Goal: Information Seeking & Learning: Learn about a topic

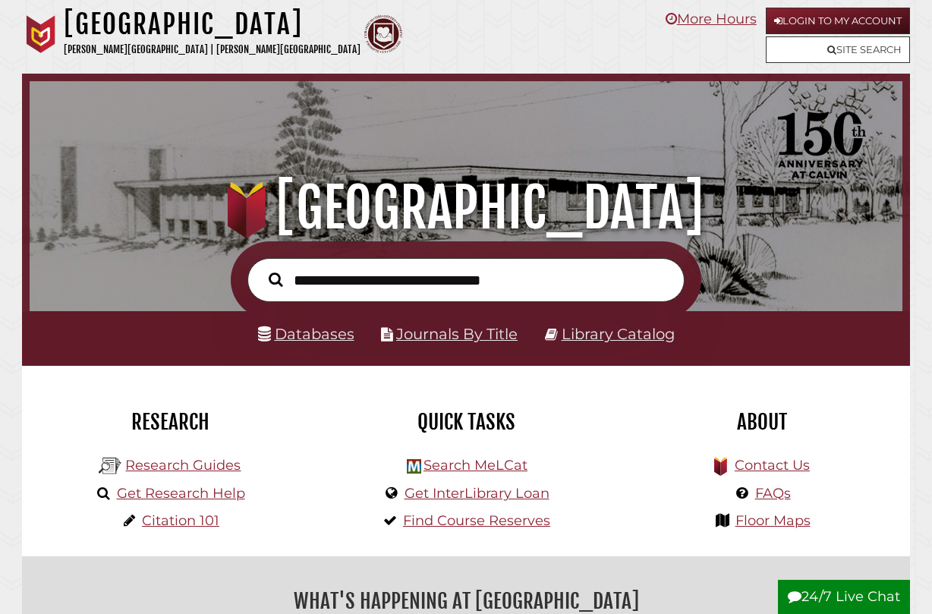
scroll to position [288, 865]
click at [310, 332] on link "Databases" at bounding box center [306, 334] width 96 height 18
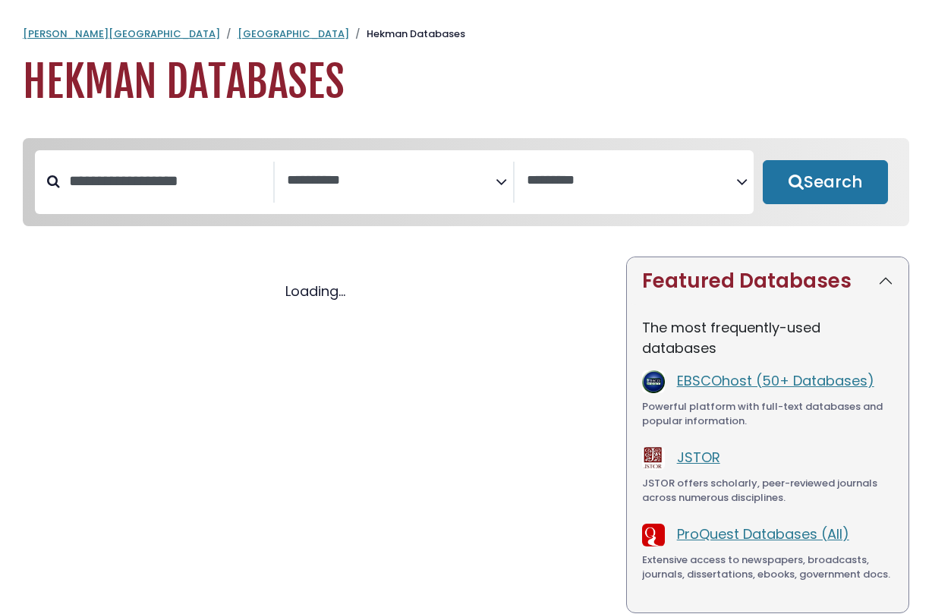
select select "Database Subject Filter"
select select "Database Vendors Filter"
select select "Database Subject Filter"
select select "Database Vendors Filter"
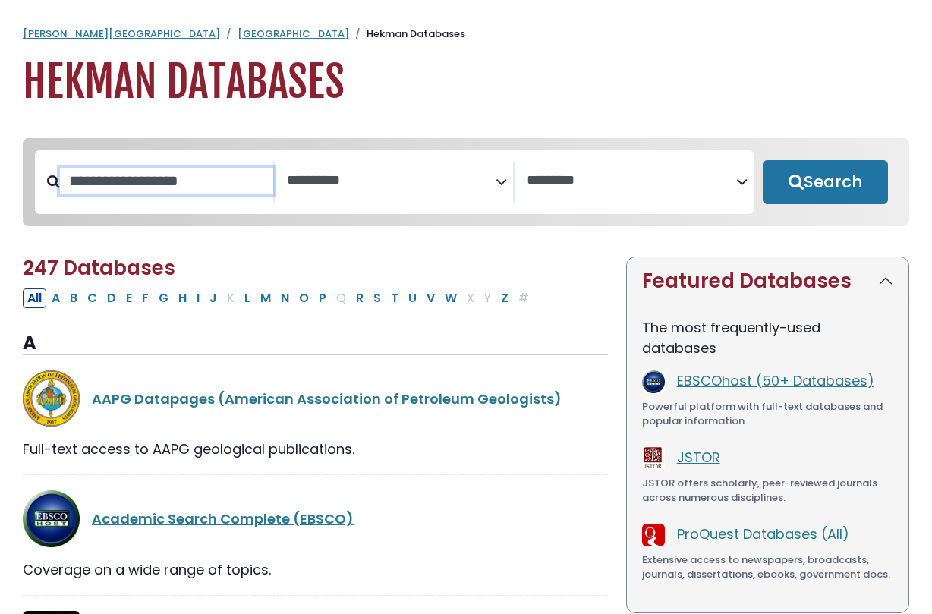
click at [132, 183] on input "Search database by title or keyword" at bounding box center [166, 180] width 213 height 25
type input "*"
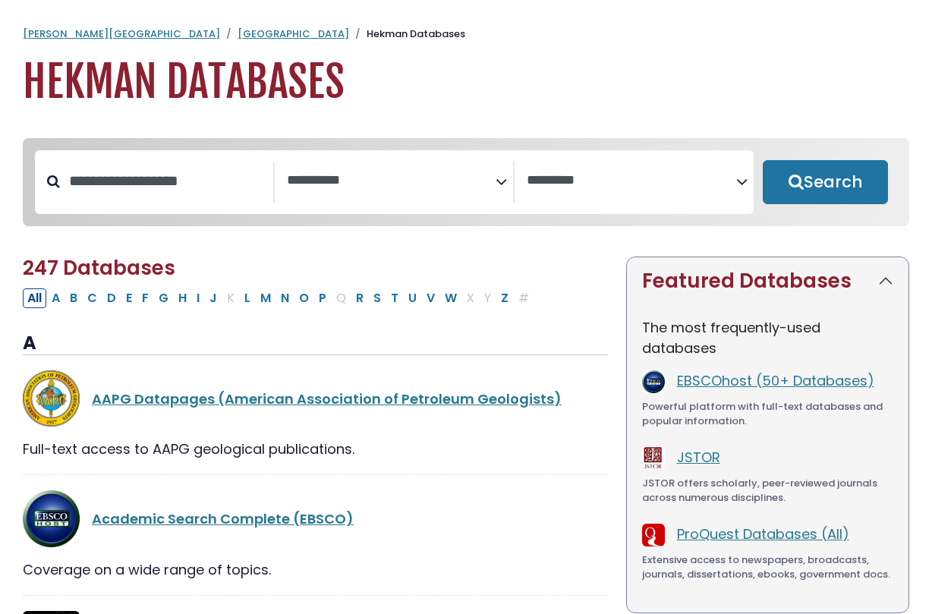
click at [159, 71] on h1 "Hekman Databases" at bounding box center [466, 82] width 886 height 51
click at [238, 32] on link "Hekman Library" at bounding box center [294, 34] width 112 height 14
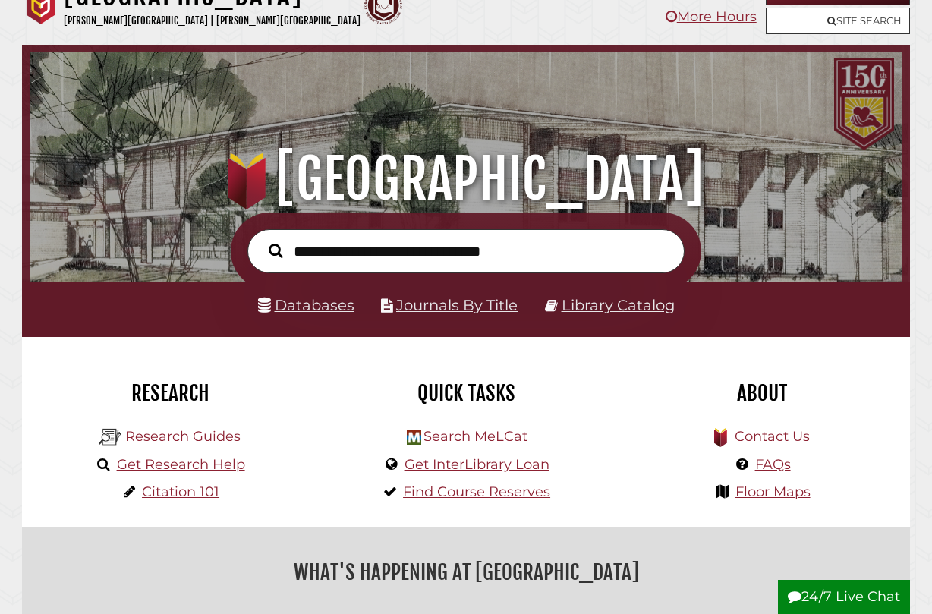
scroll to position [30, 0]
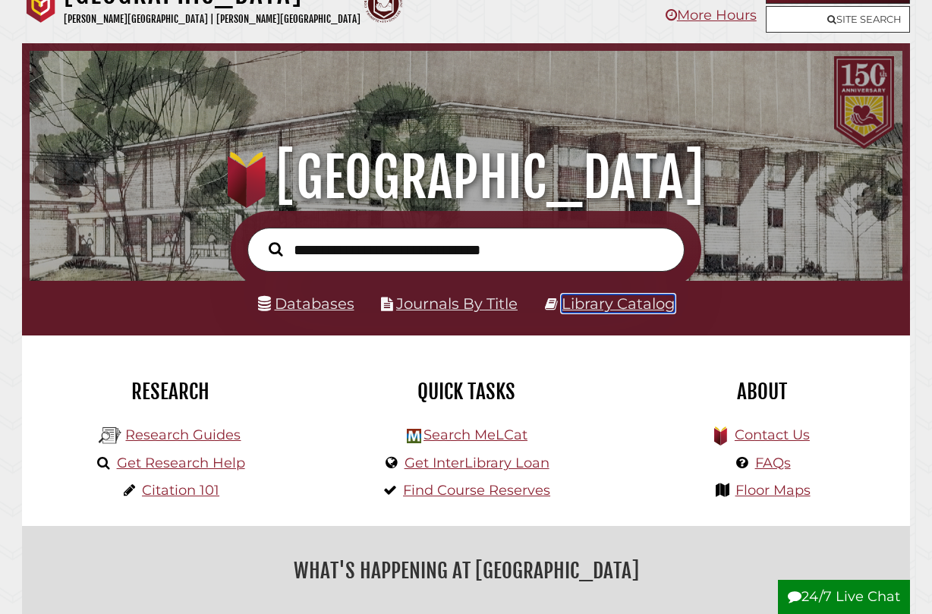
click at [640, 301] on link "Library Catalog" at bounding box center [618, 303] width 113 height 18
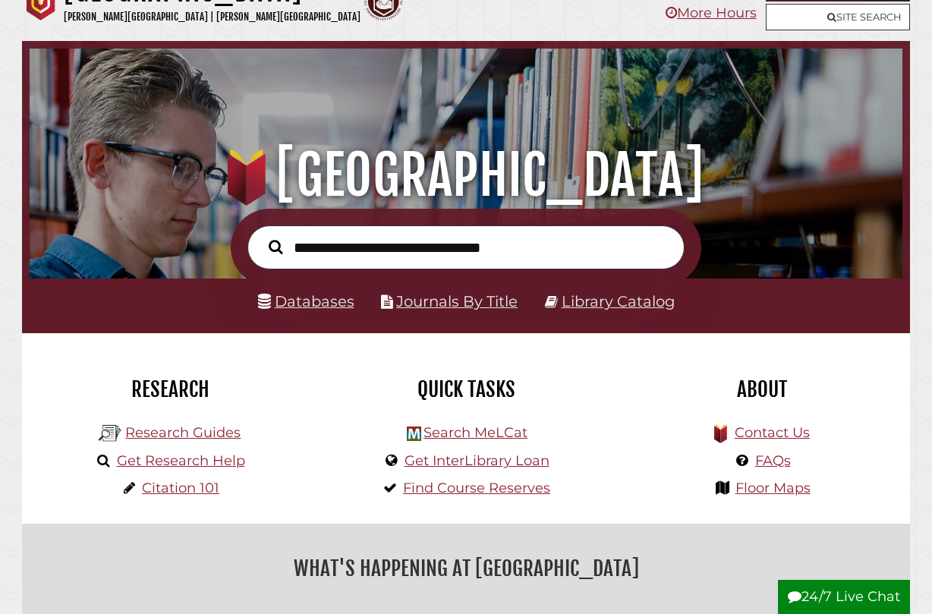
scroll to position [288, 865]
click at [603, 303] on link "Library Catalog" at bounding box center [618, 301] width 113 height 18
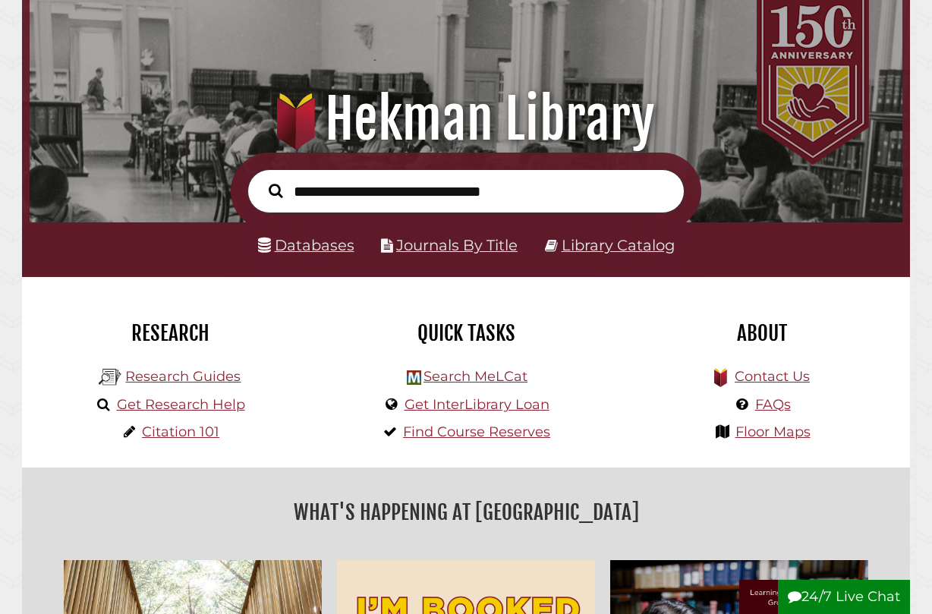
scroll to position [103, 0]
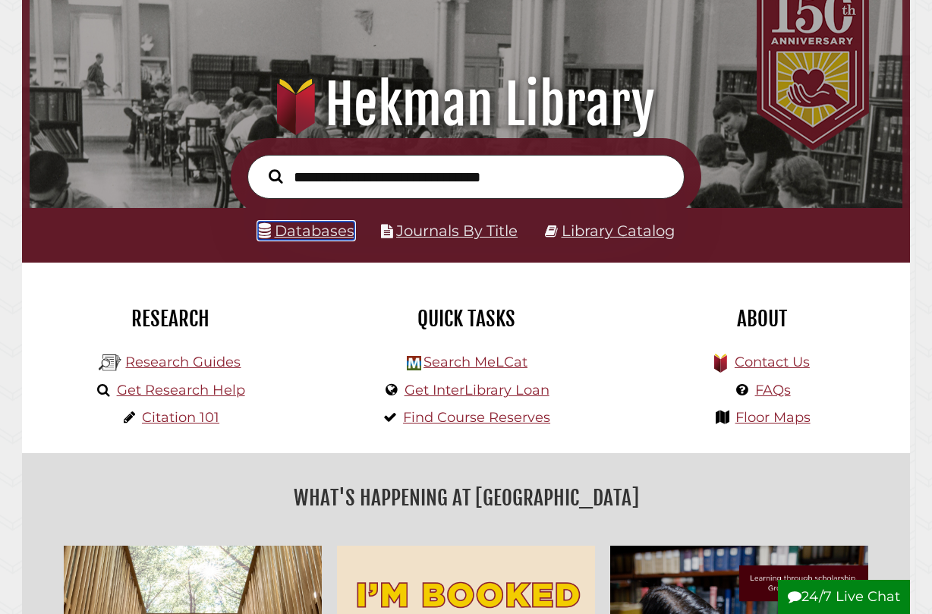
click at [329, 231] on link "Databases" at bounding box center [306, 231] width 96 height 18
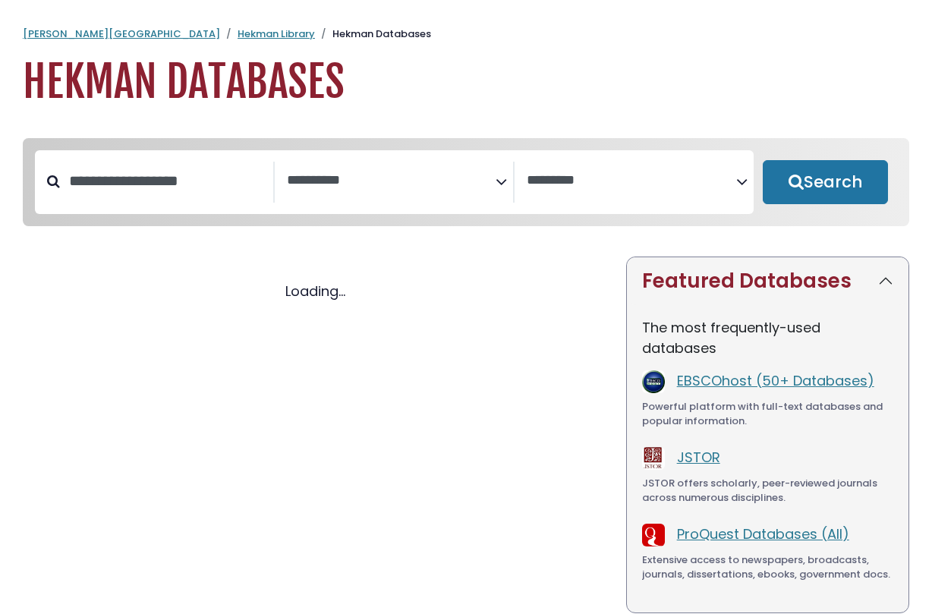
select select "Database Subject Filter"
select select "Database Vendors Filter"
select select "Database Subject Filter"
select select "Database Vendors Filter"
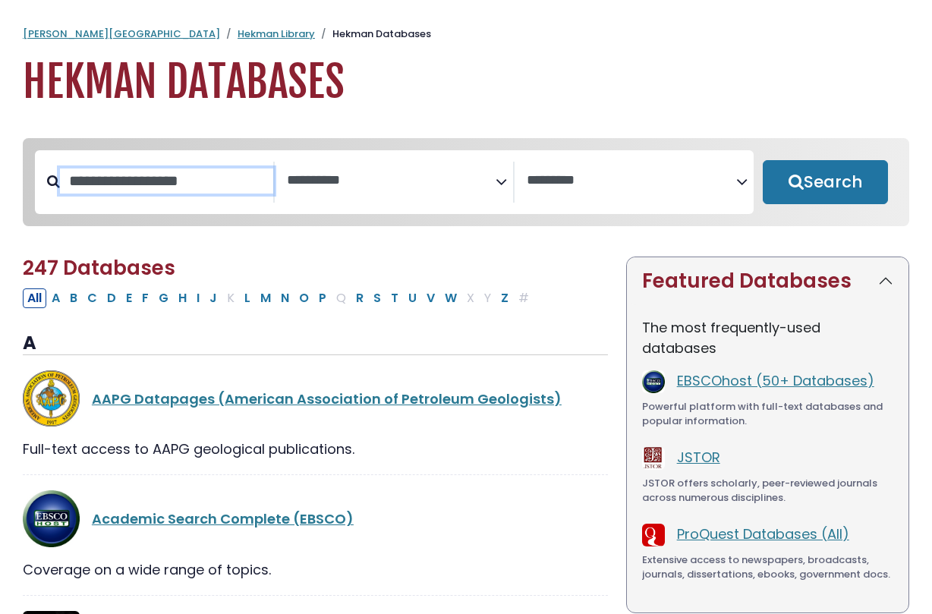
click at [148, 188] on input "Search database by title or keyword" at bounding box center [166, 180] width 213 height 25
type input "**********"
click at [763, 160] on button "Search" at bounding box center [825, 182] width 125 height 44
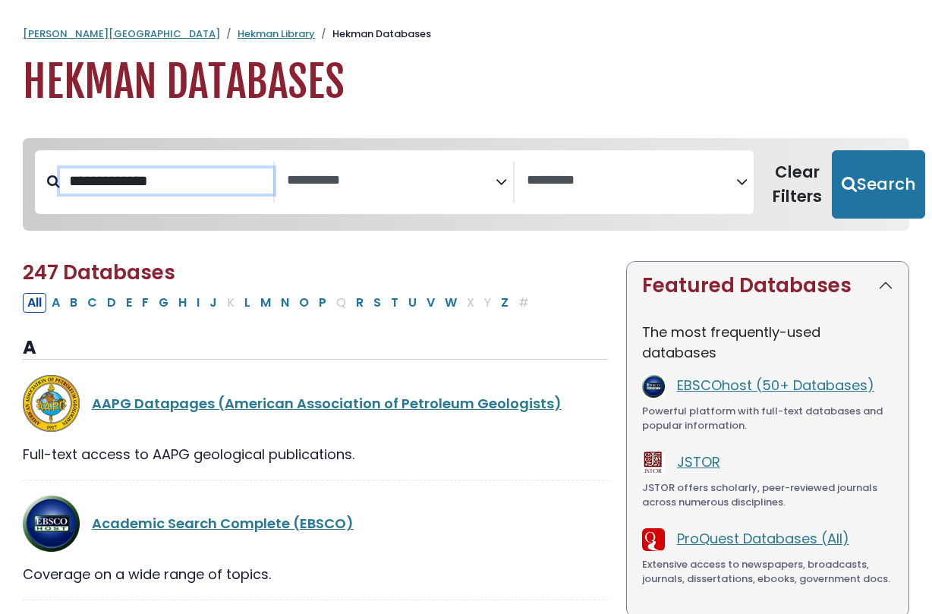
select select "Database Subject Filter"
select select "Database Vendors Filter"
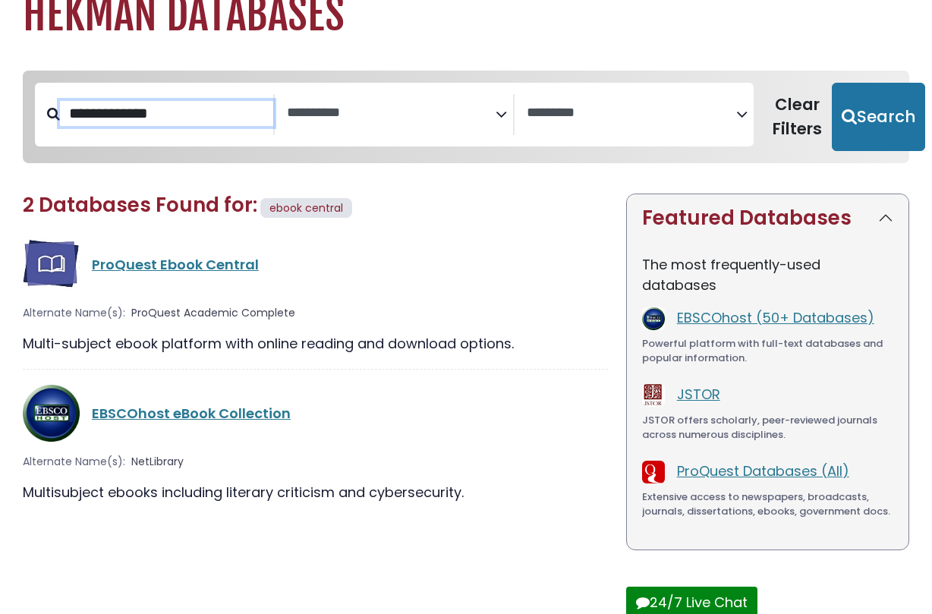
scroll to position [65, 0]
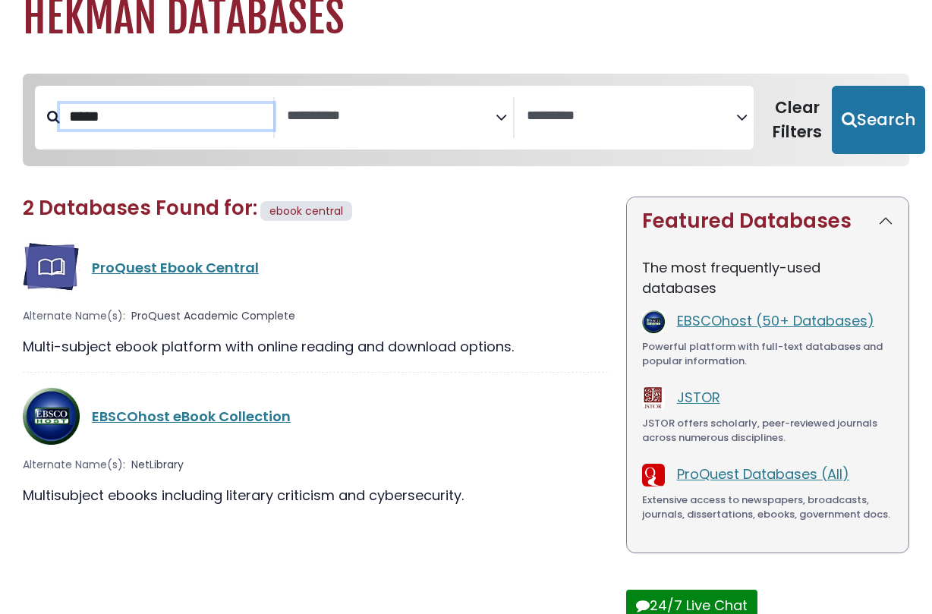
type input "*****"
click at [832, 86] on button "Search" at bounding box center [878, 120] width 93 height 68
select select "Database Subject Filter"
select select "Database Vendors Filter"
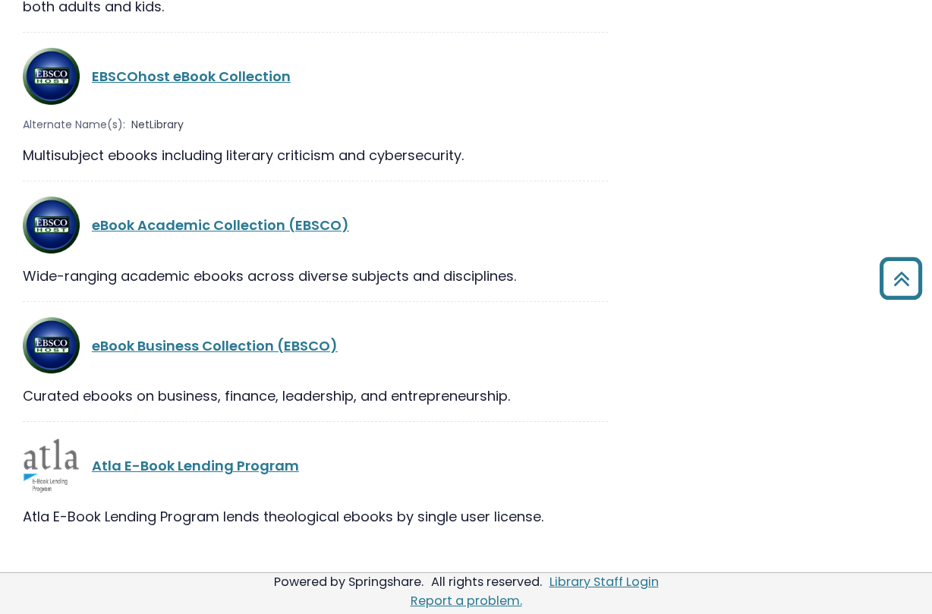
scroll to position [794, 0]
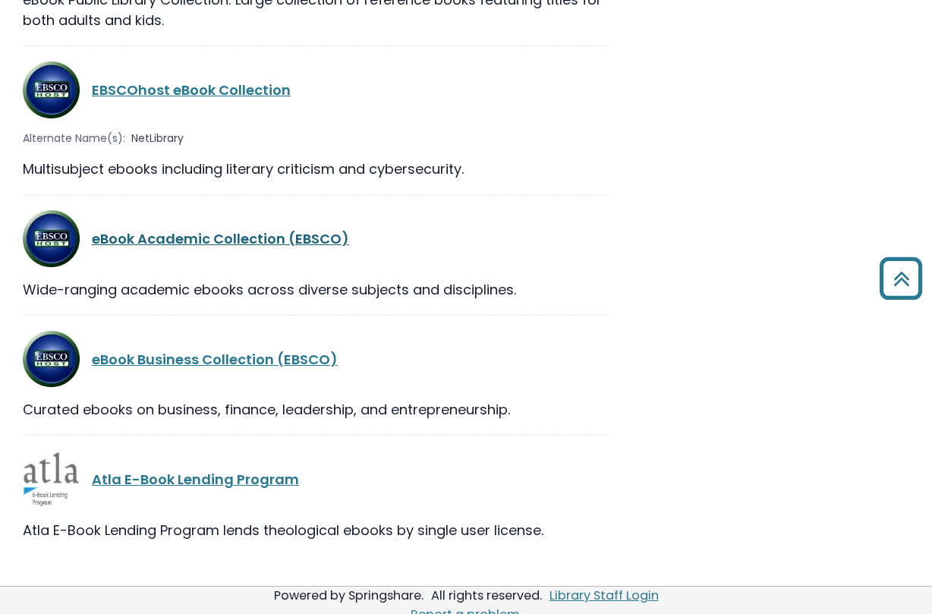
click at [188, 241] on link "eBook Academic Collection (EBSCO)" at bounding box center [220, 238] width 257 height 19
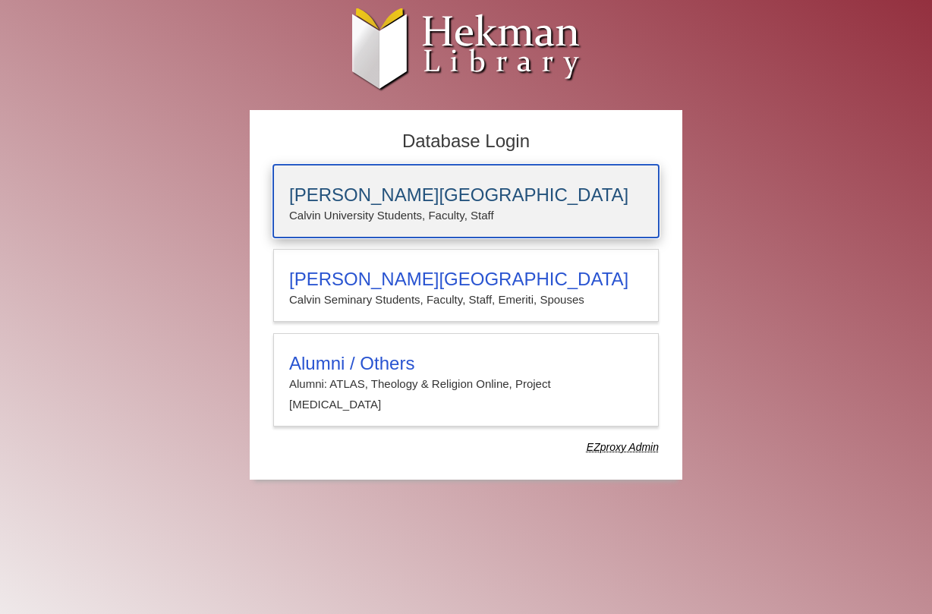
click at [378, 200] on h3 "[PERSON_NAME][GEOGRAPHIC_DATA]" at bounding box center [466, 194] width 354 height 21
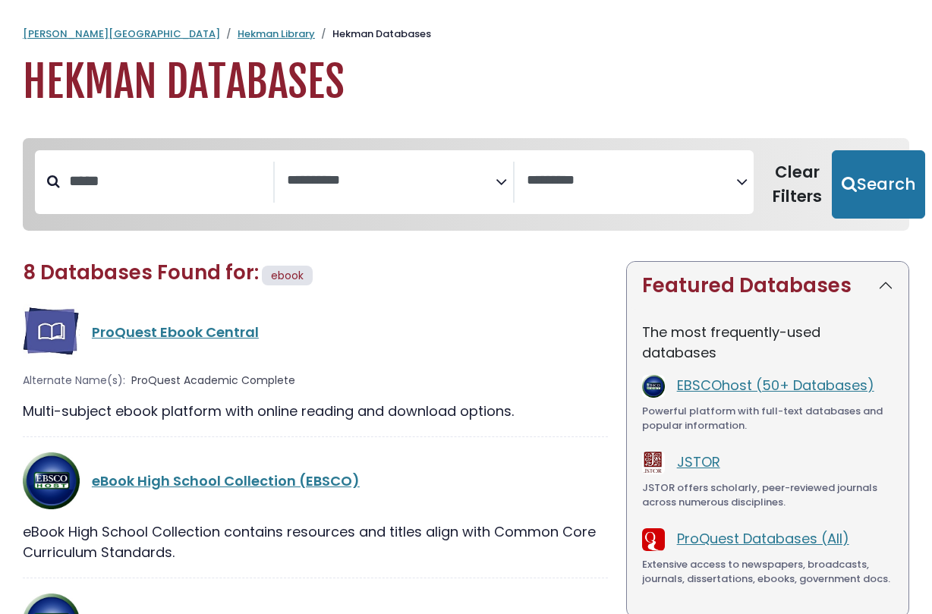
select select "Database Subject Filter"
select select "Database Vendors Filter"
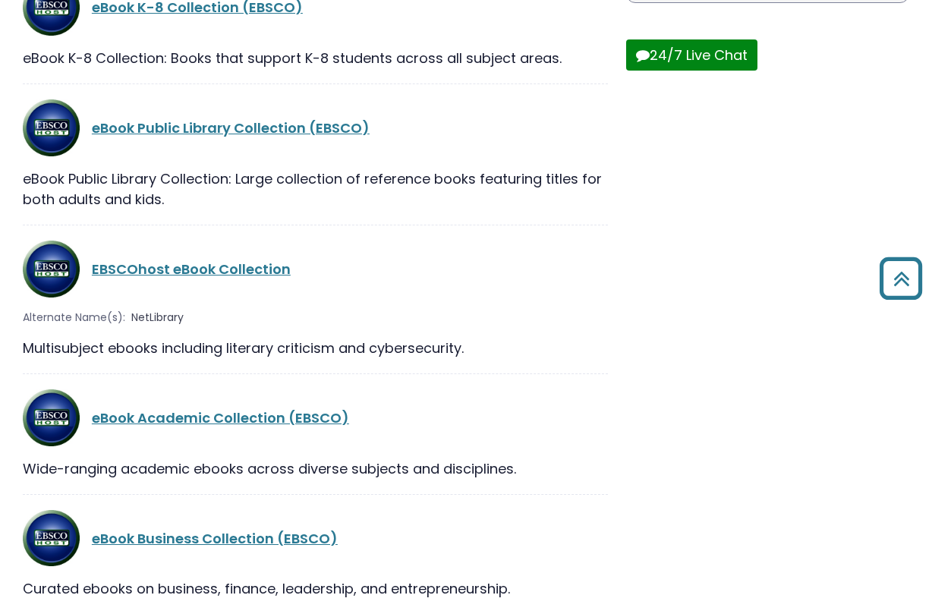
scroll to position [615, 0]
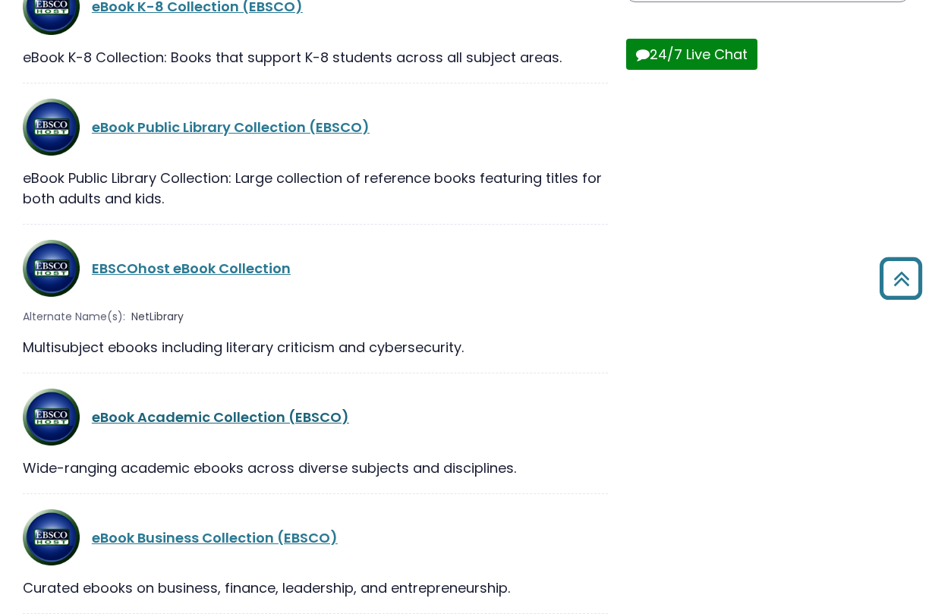
click at [289, 417] on link "eBook Academic Collection (EBSCO)" at bounding box center [220, 417] width 257 height 19
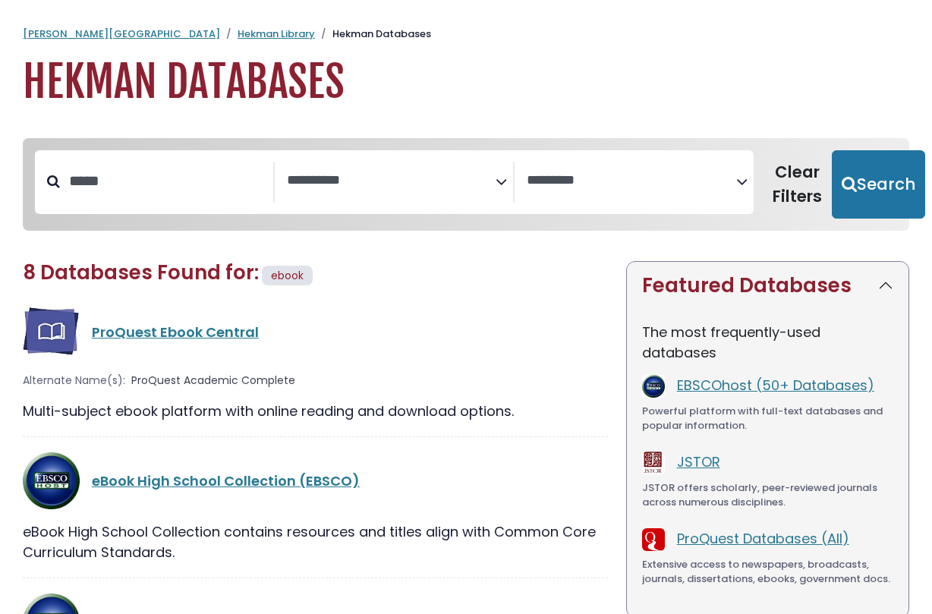
select select "Database Subject Filter"
select select "Database Vendors Filter"
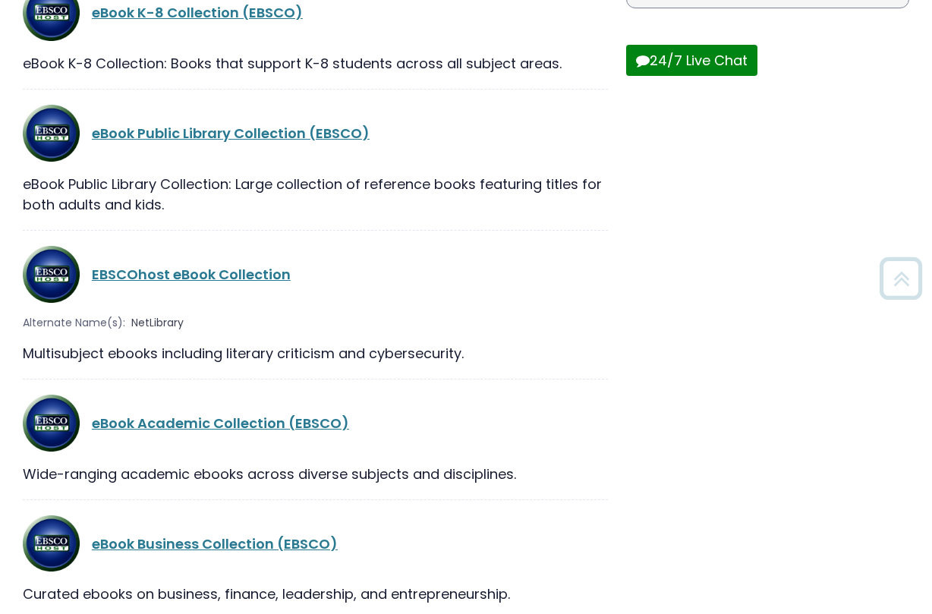
scroll to position [615, 0]
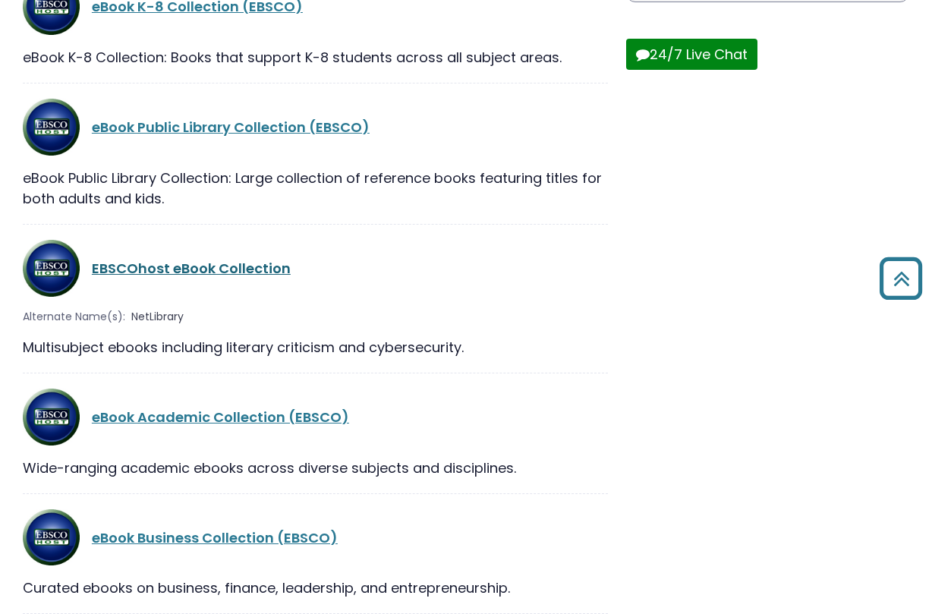
click at [182, 271] on link "EBSCOhost eBook Collection" at bounding box center [191, 268] width 199 height 19
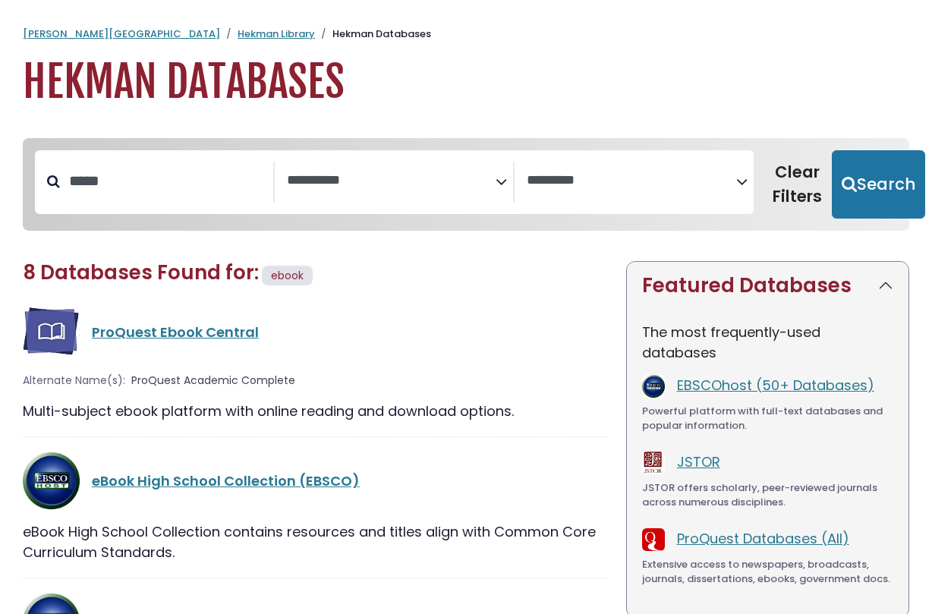
select select "Database Subject Filter"
select select "Database Vendors Filter"
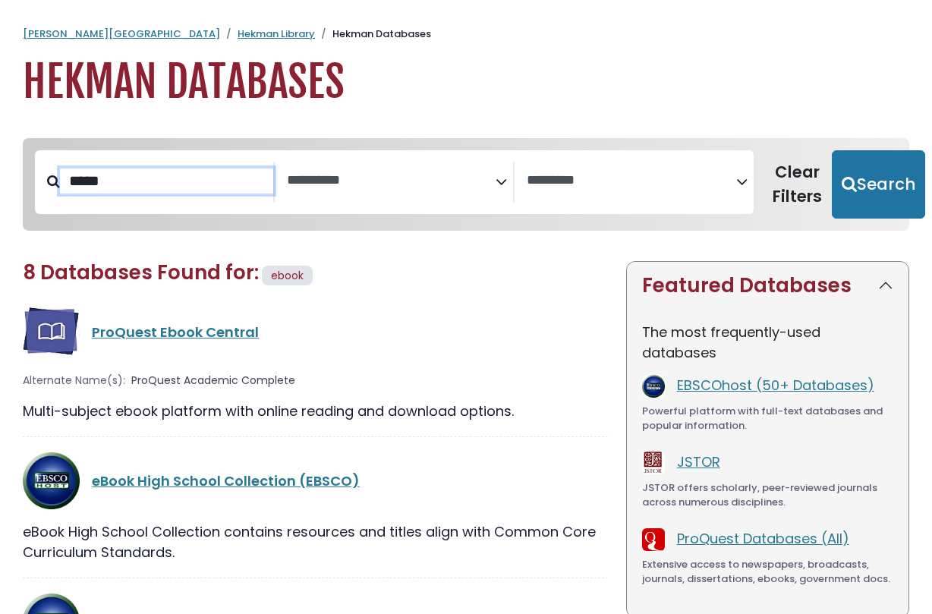
click at [140, 183] on input "*****" at bounding box center [166, 180] width 213 height 25
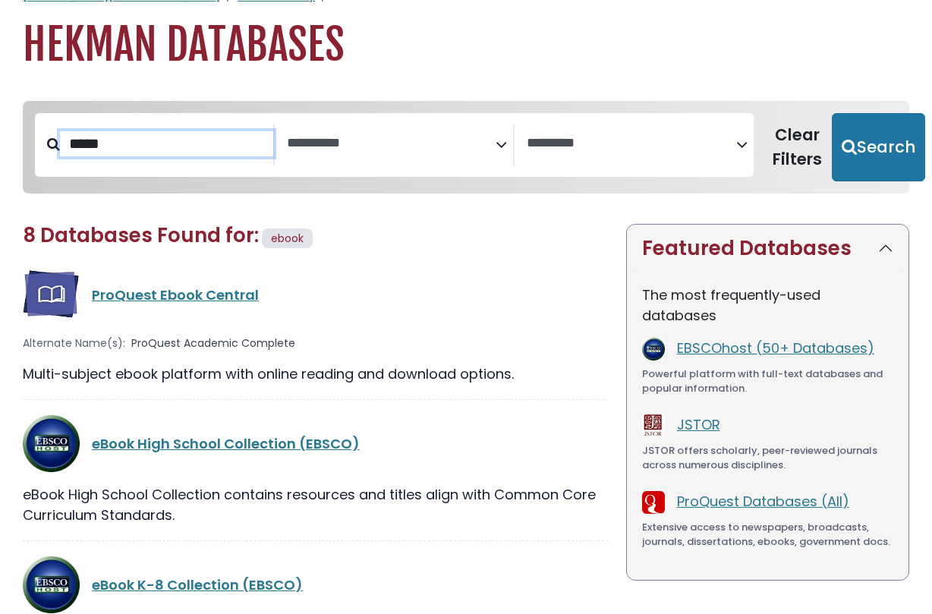
scroll to position [45, 0]
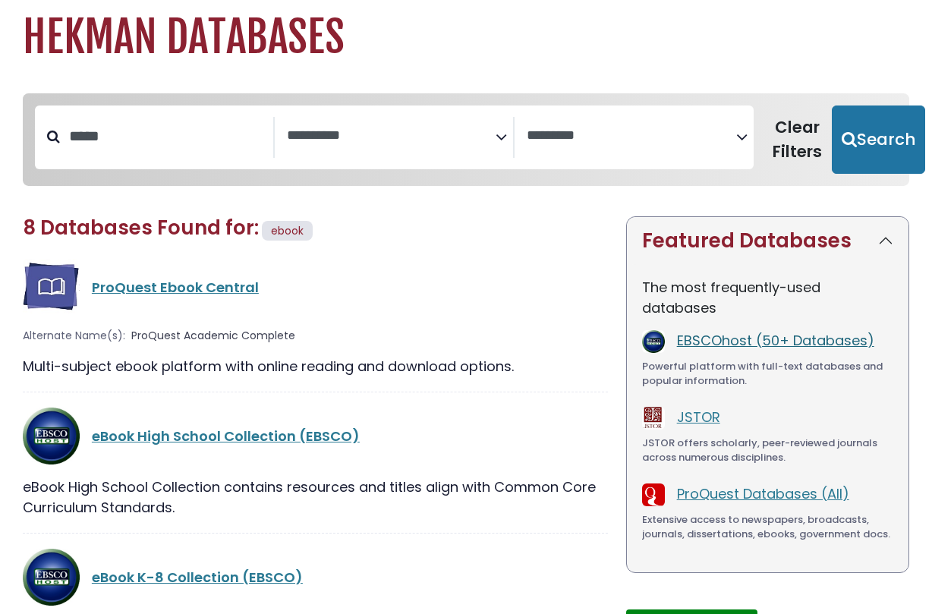
click at [706, 342] on link "EBSCOhost (50+ Databases)" at bounding box center [775, 340] width 197 height 19
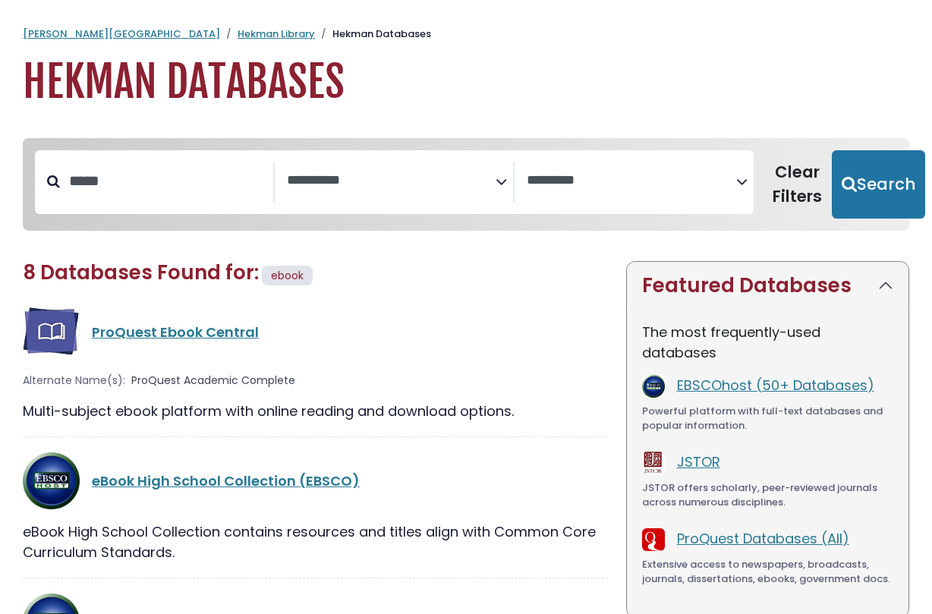
select select "Database Subject Filter"
select select "Database Vendors Filter"
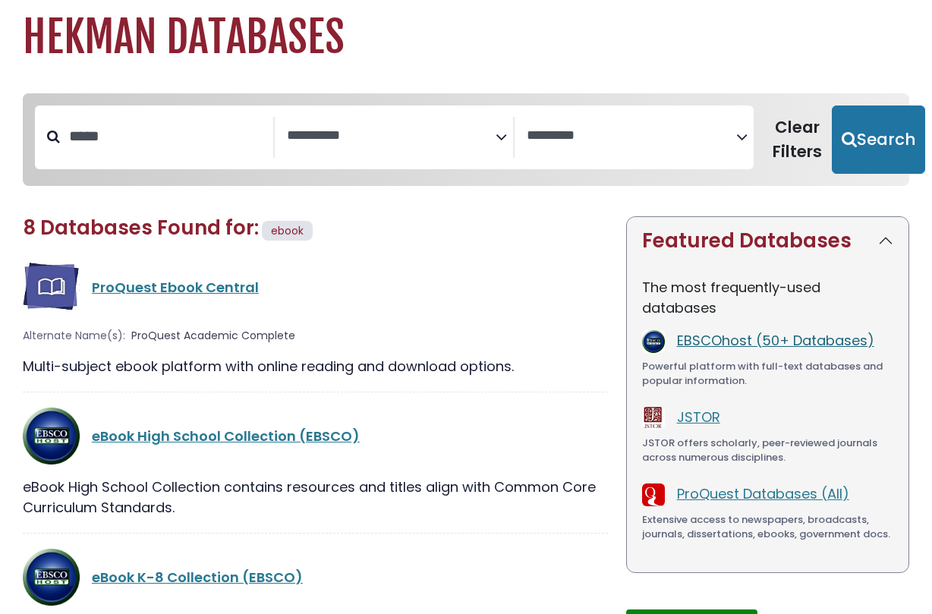
click at [742, 335] on link "EBSCOhost (50+ Databases)" at bounding box center [775, 340] width 197 height 19
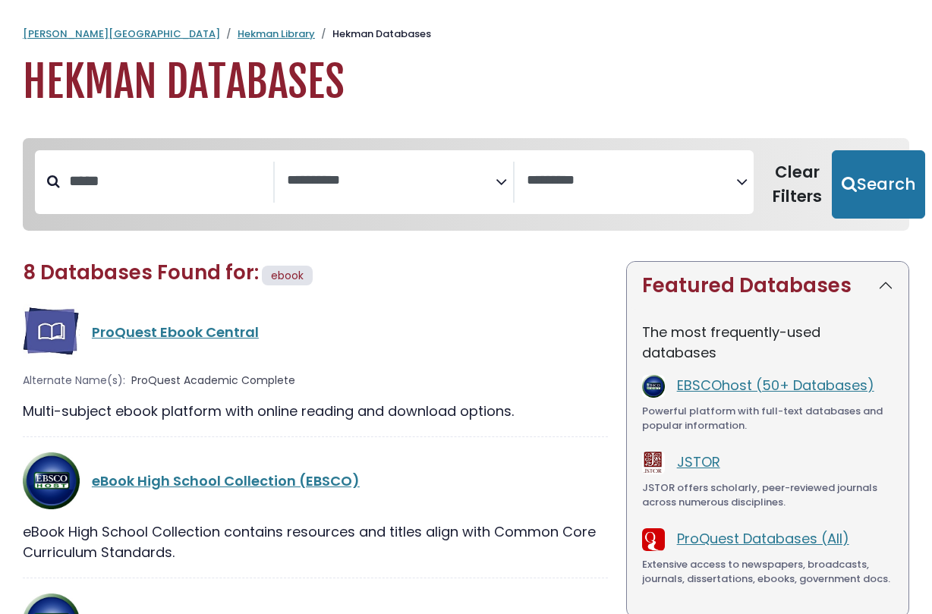
select select "Database Subject Filter"
select select "Database Vendors Filter"
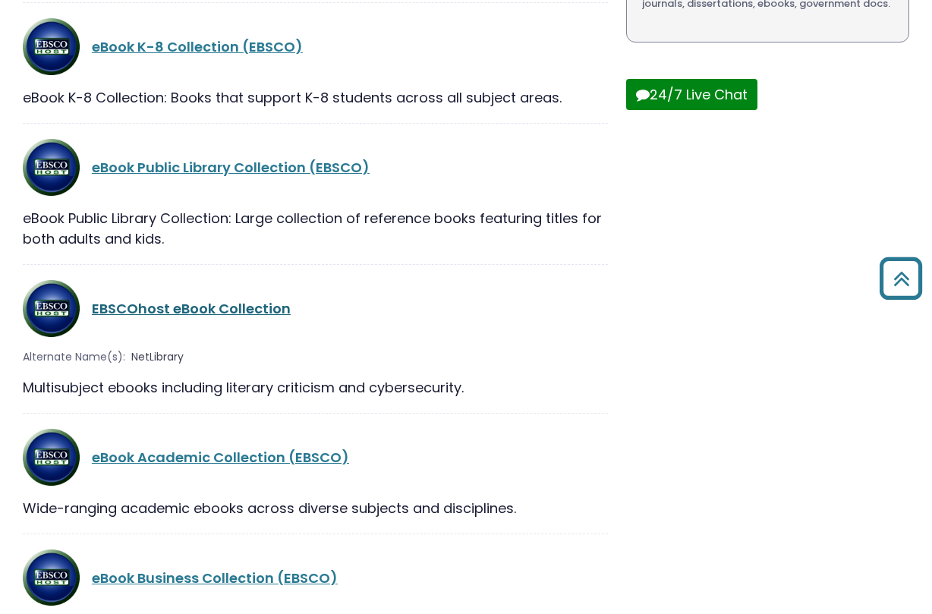
scroll to position [581, 0]
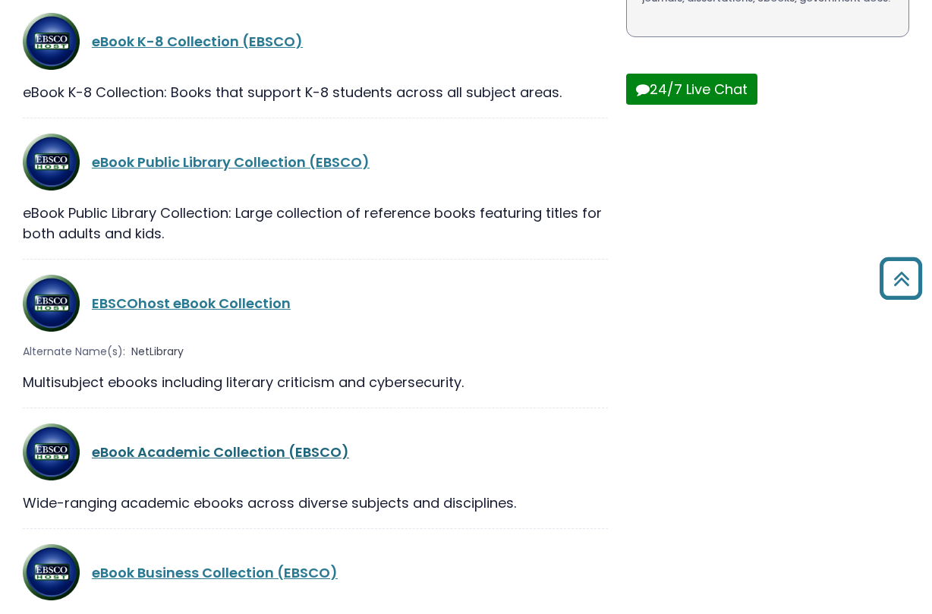
click at [164, 455] on link "eBook Academic Collection (EBSCO)" at bounding box center [220, 451] width 257 height 19
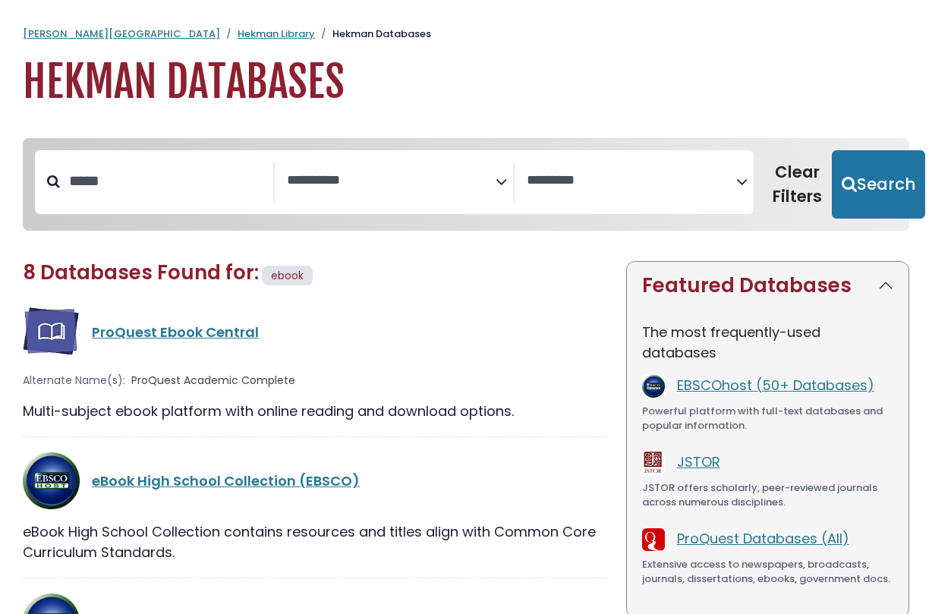
select select "Database Subject Filter"
select select "Database Vendors Filter"
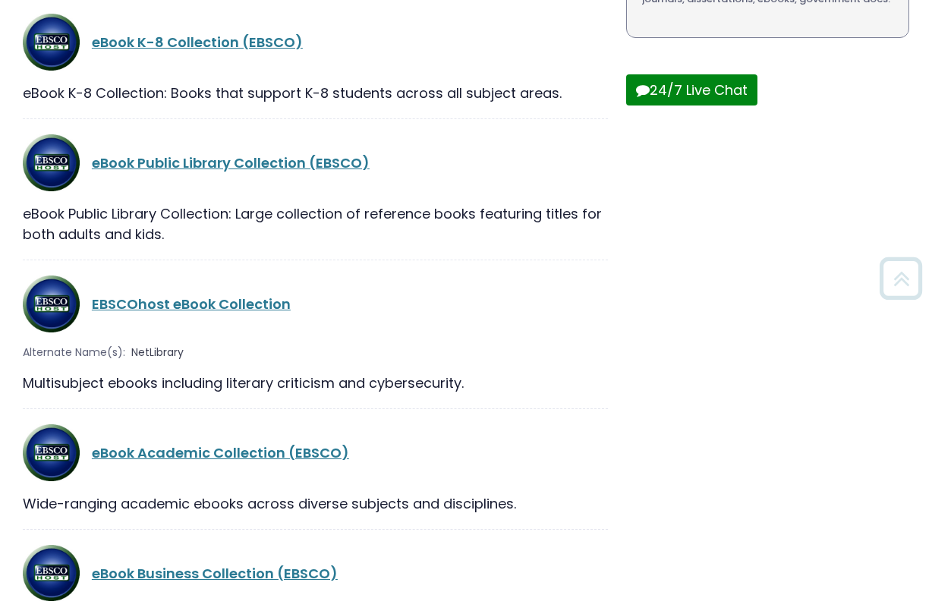
scroll to position [581, 0]
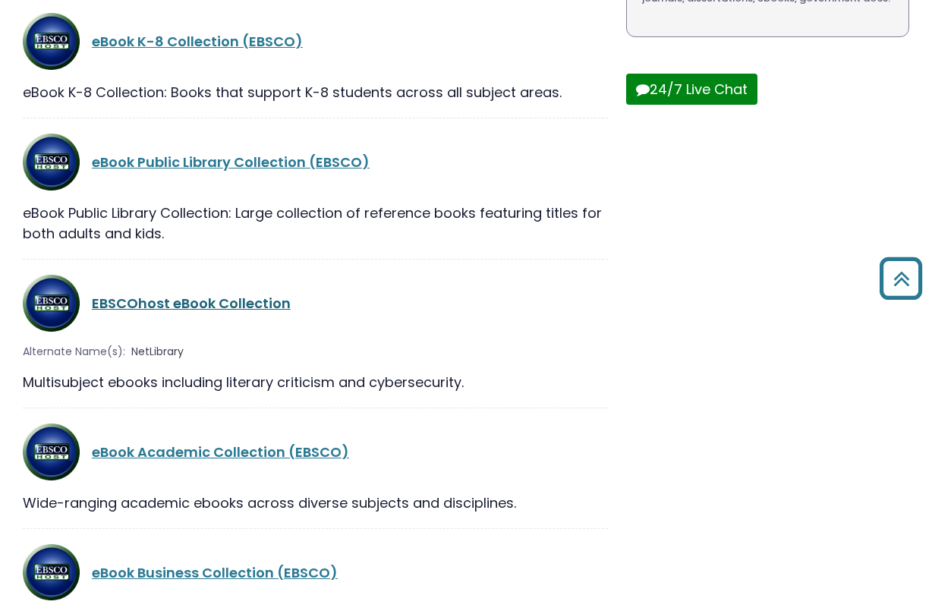
click at [163, 303] on link "EBSCOhost eBook Collection" at bounding box center [191, 303] width 199 height 19
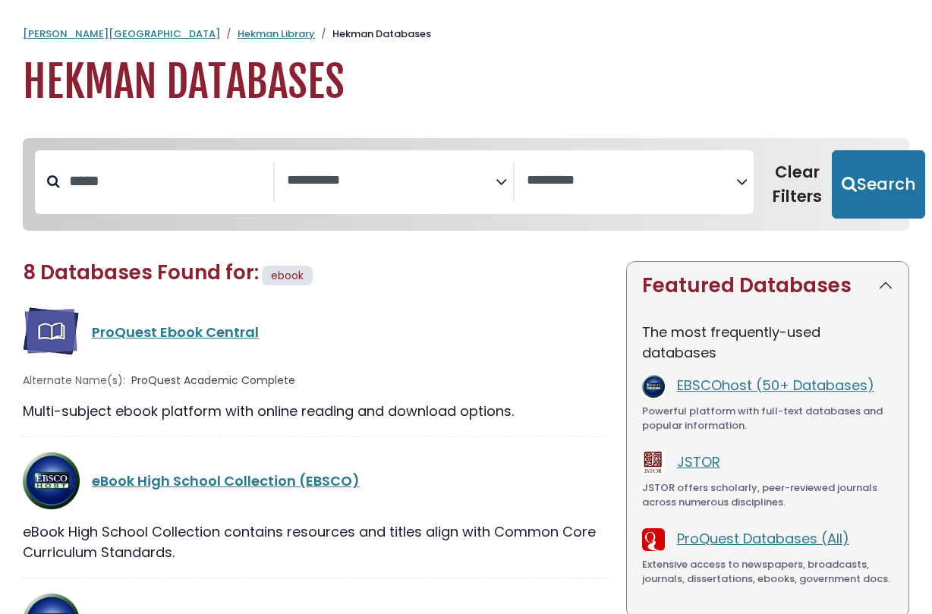
select select "Database Subject Filter"
select select "Database Vendors Filter"
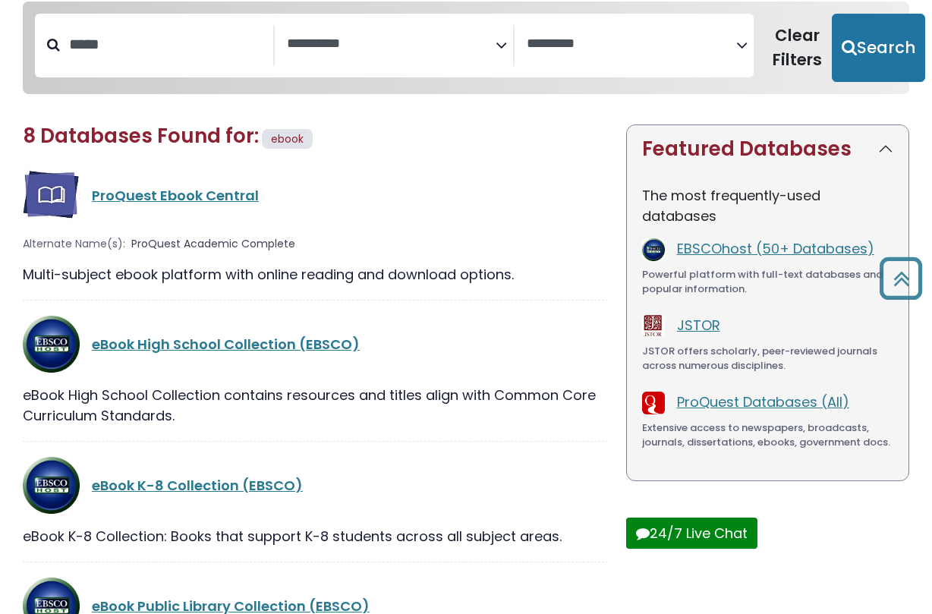
scroll to position [135, 0]
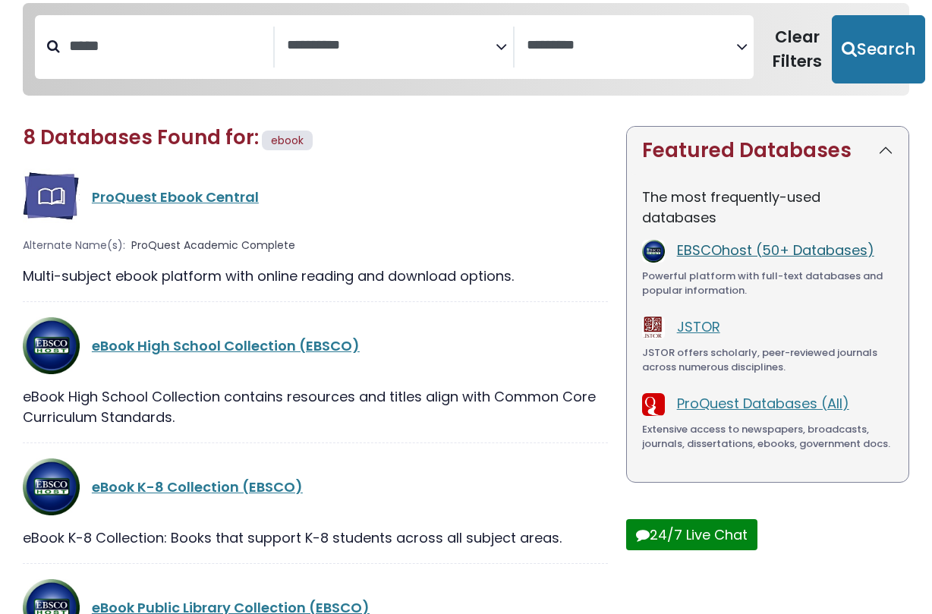
click at [763, 245] on link "EBSCOhost (50+ Databases)" at bounding box center [775, 250] width 197 height 19
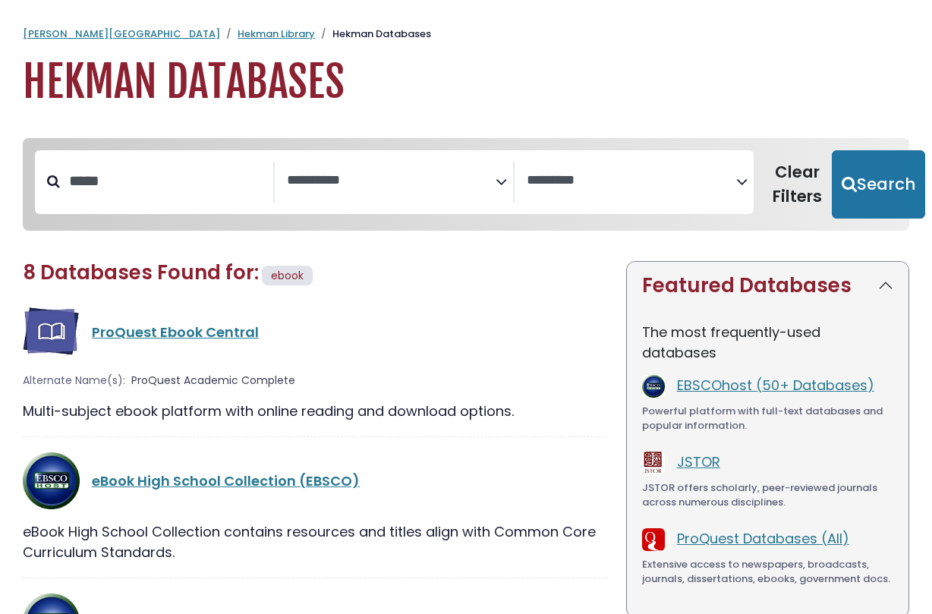
select select "Database Subject Filter"
select select "Database Vendors Filter"
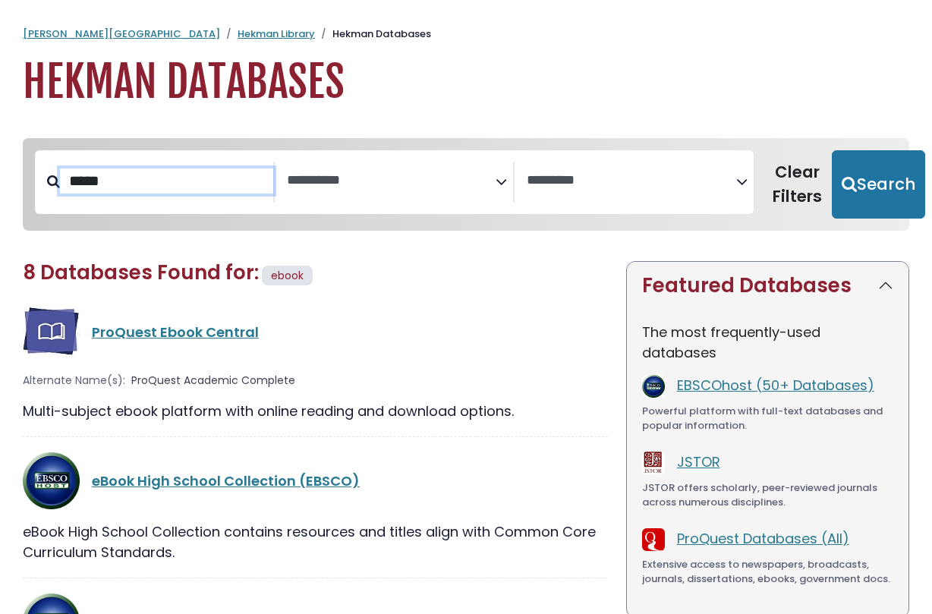
click at [121, 181] on input "*****" at bounding box center [166, 180] width 213 height 25
type input "**********"
click at [832, 150] on button "Search" at bounding box center [878, 184] width 93 height 68
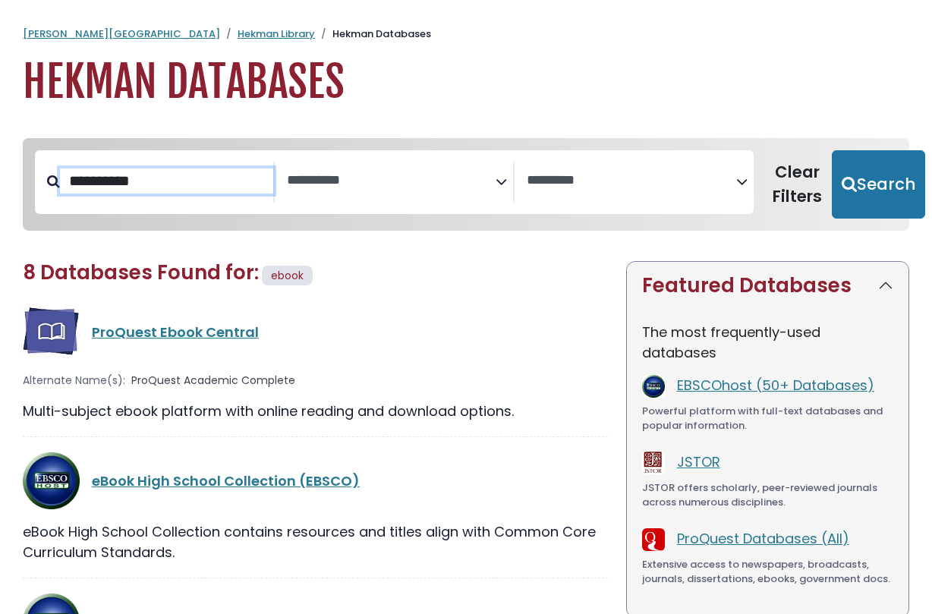
select select "Database Subject Filter"
select select "Database Vendors Filter"
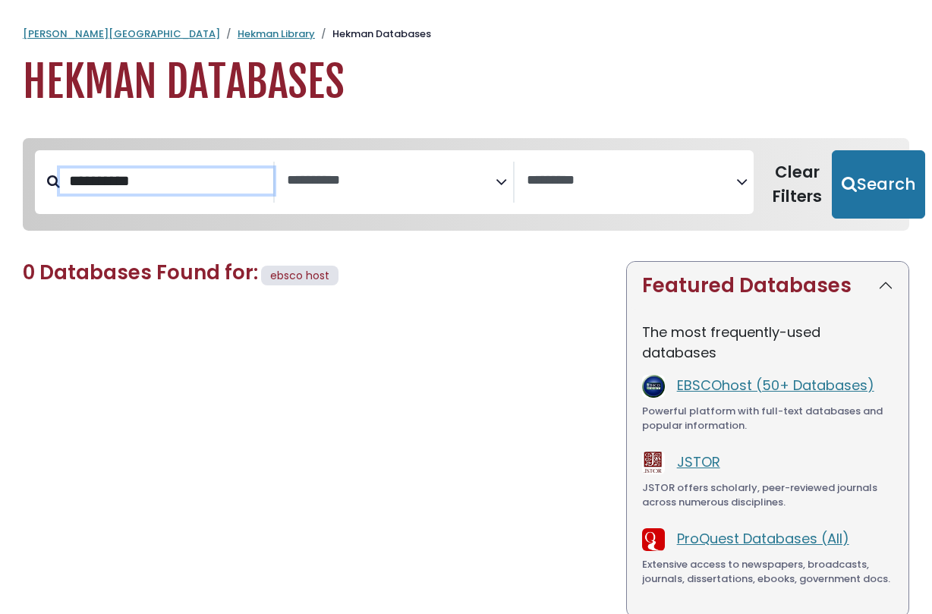
drag, startPoint x: 172, startPoint y: 186, endPoint x: 66, endPoint y: 184, distance: 105.5
click at [66, 184] on input "**********" at bounding box center [166, 180] width 213 height 25
type input "*****"
click at [832, 150] on button "Search" at bounding box center [878, 184] width 93 height 68
select select "Database Subject Filter"
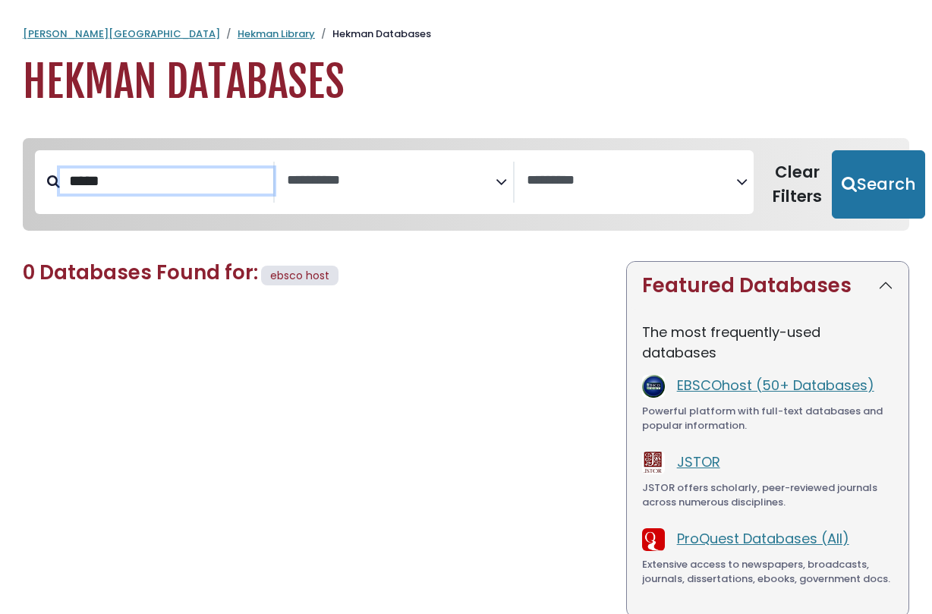
select select "Database Vendors Filter"
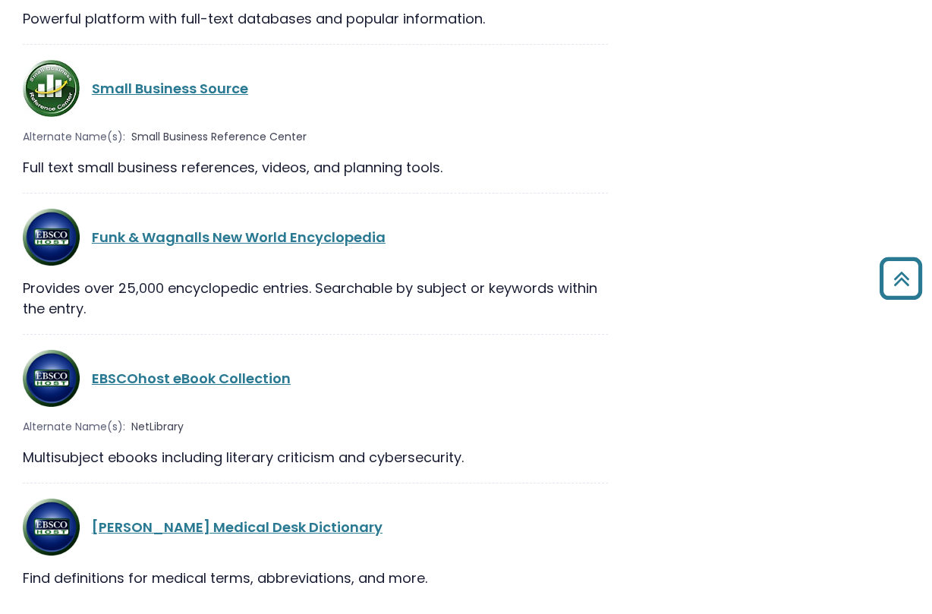
scroll to position [7908, 0]
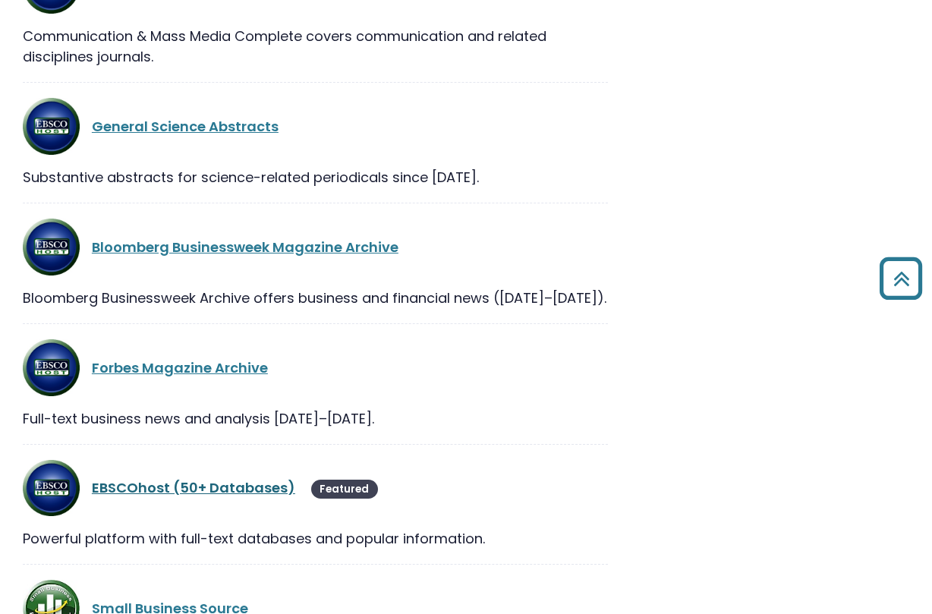
click at [185, 478] on link "EBSCOhost (50+ Databases)" at bounding box center [193, 487] width 203 height 19
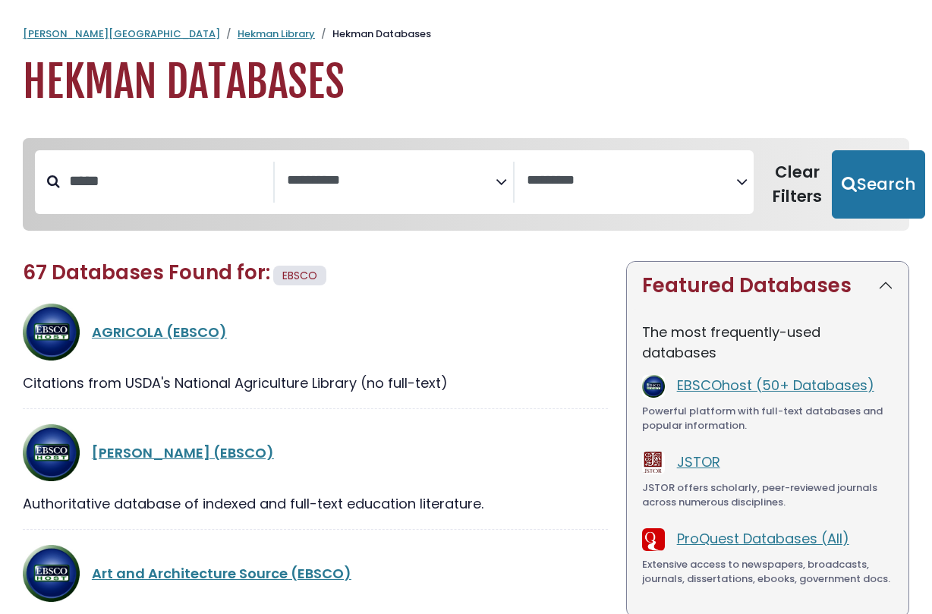
select select "Database Subject Filter"
select select "Database Vendors Filter"
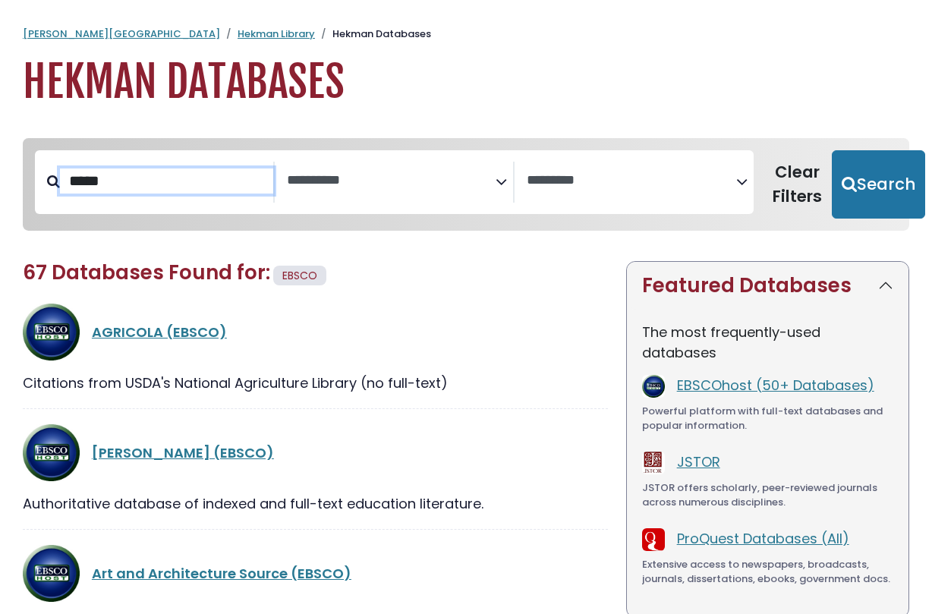
click at [122, 186] on input "*****" at bounding box center [166, 180] width 213 height 25
type input "*"
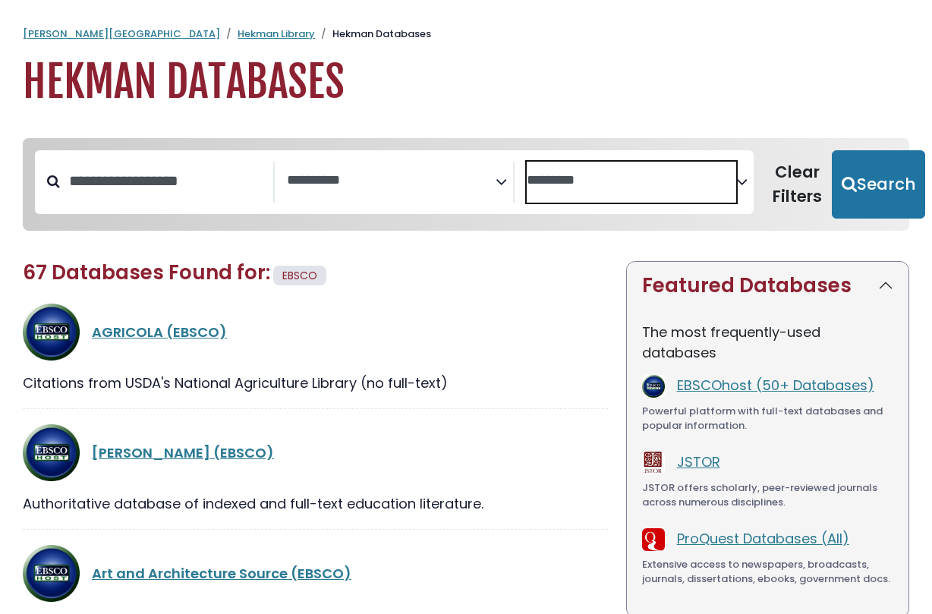
click at [561, 181] on textarea "Search" at bounding box center [631, 181] width 209 height 16
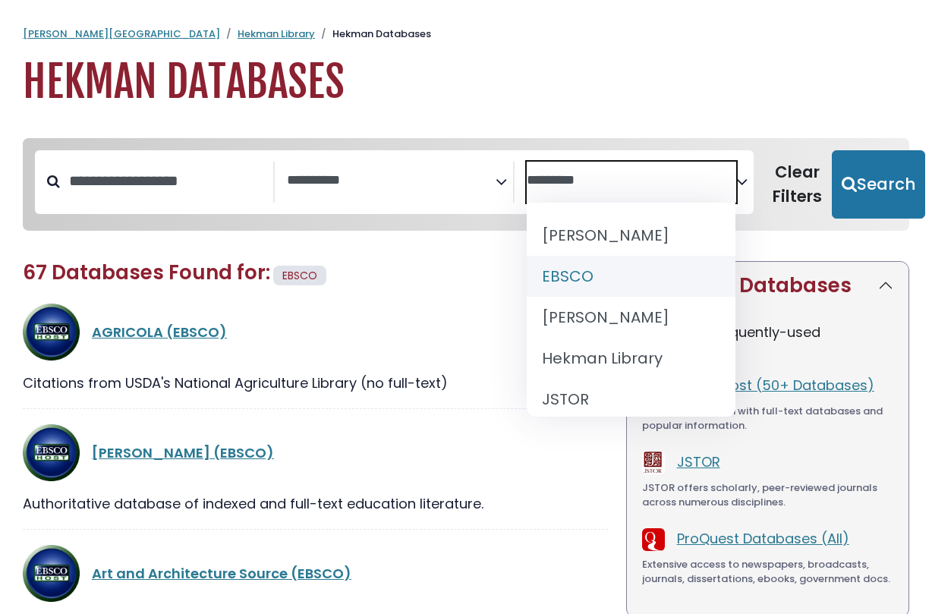
select select "*****"
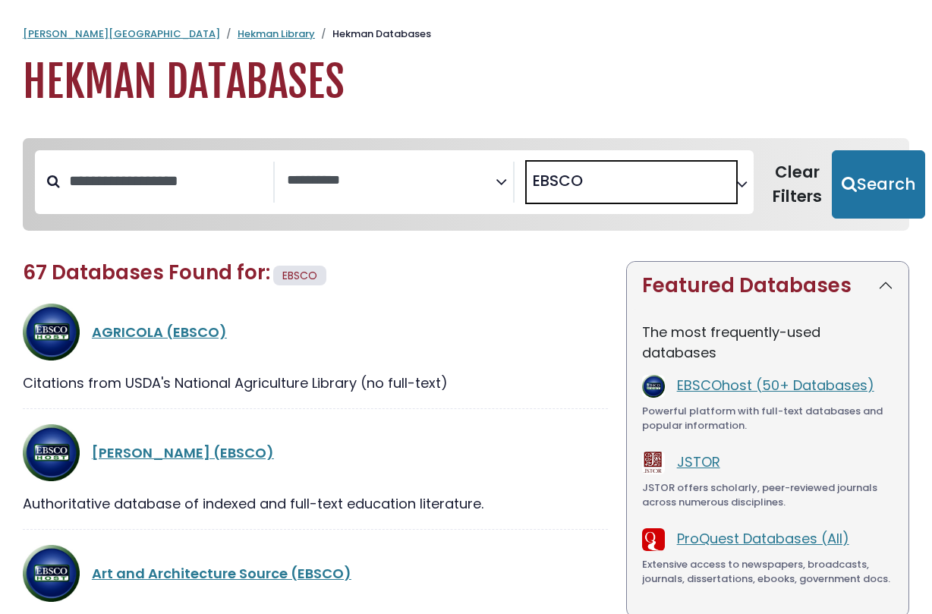
scroll to position [20, 0]
click at [849, 192] on button "Search" at bounding box center [878, 184] width 93 height 68
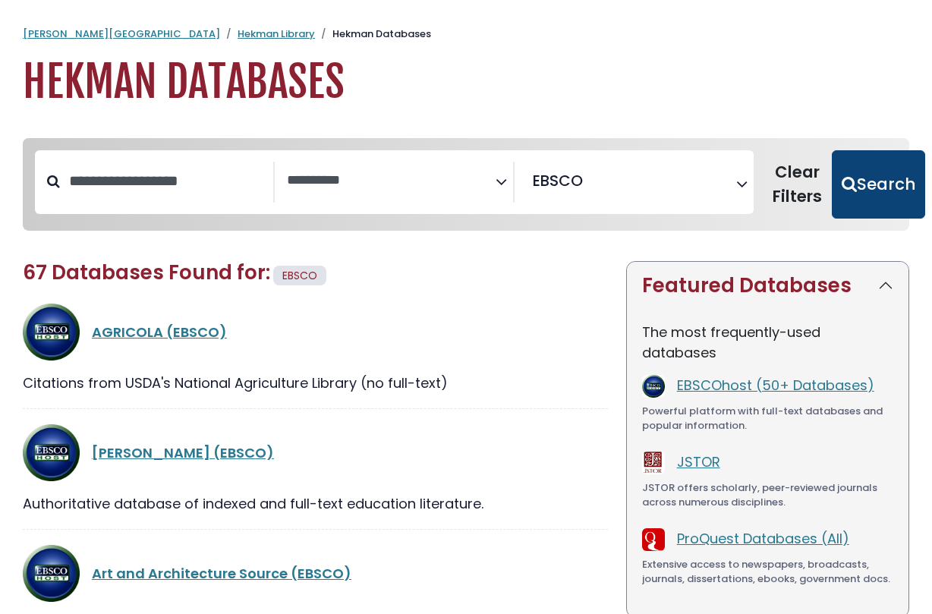
select select "Database Subject Filter"
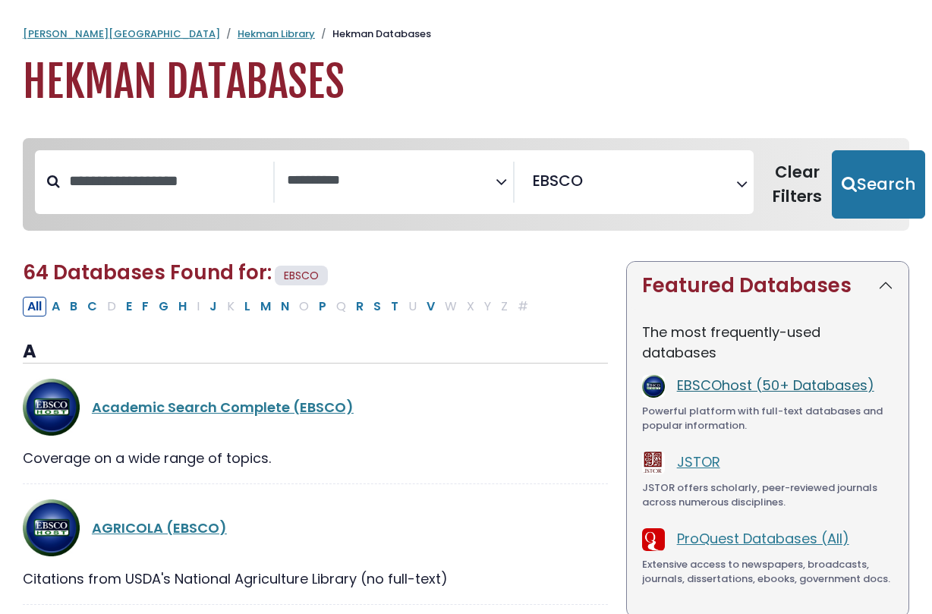
click at [751, 392] on link "EBSCOhost (50+ Databases)" at bounding box center [775, 385] width 197 height 19
select select "Database Subject Filter"
type input "*****"
select select "Database Subject Filter"
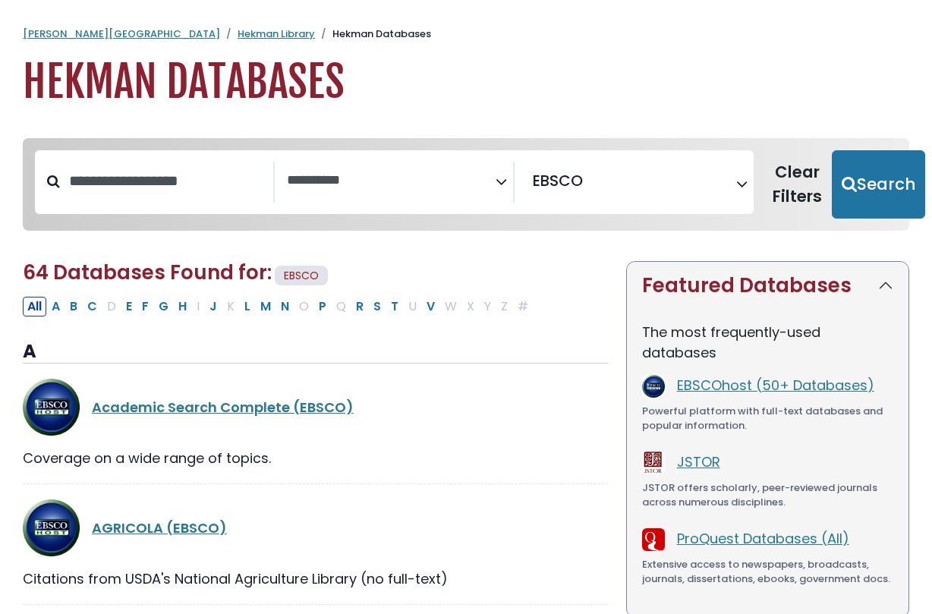
select select "Database Vendors Filter"
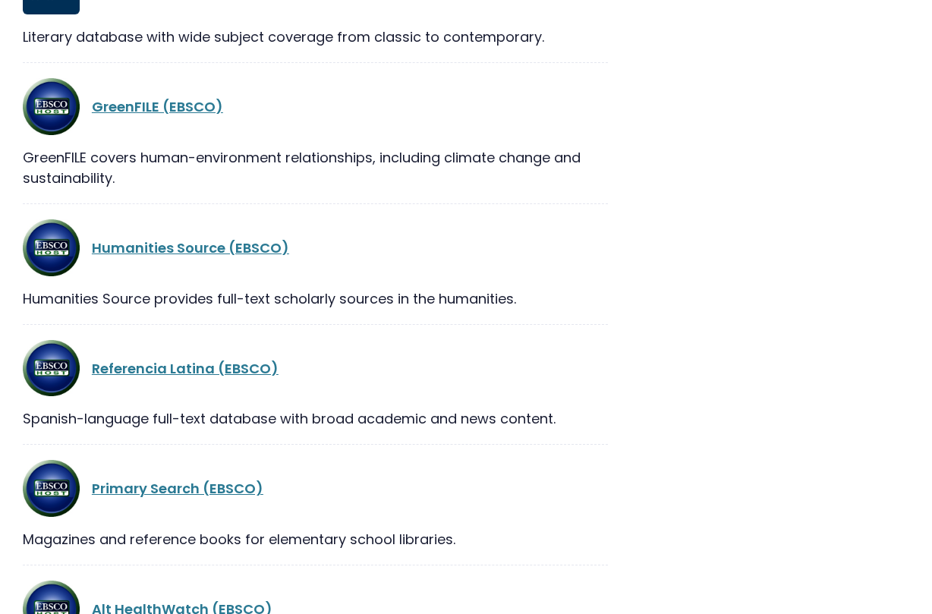
select select "Database Subject Filter"
select select "Database Vendors Filter"
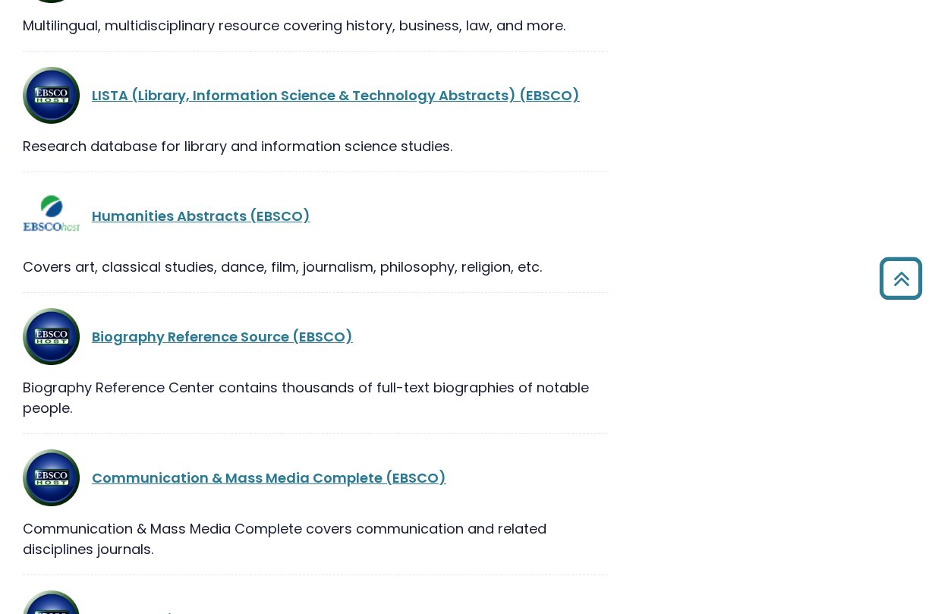
type input "**********"
select select "Database Subject Filter"
select select "Database Vendors Filter"
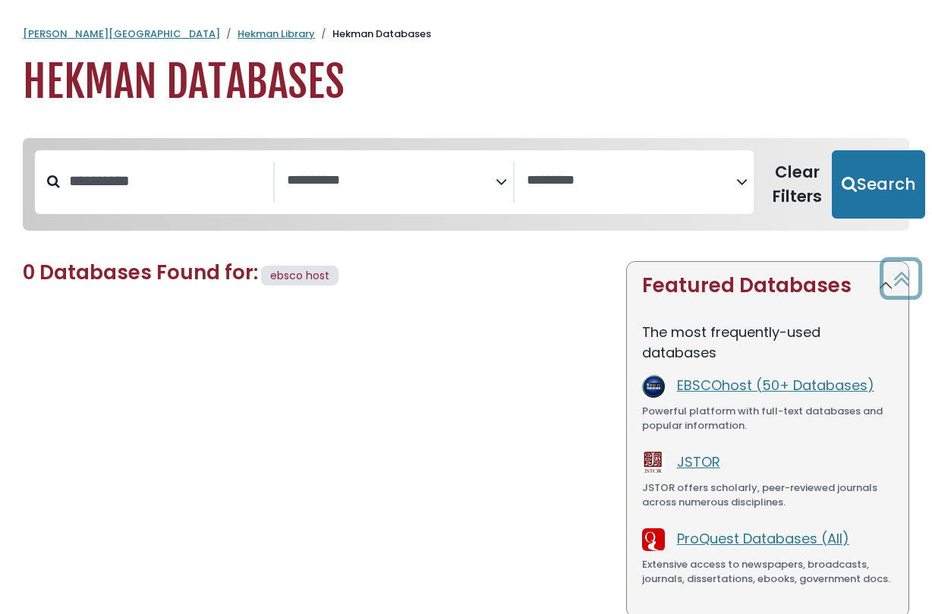
type input "*****"
select select "Database Subject Filter"
select select "Database Vendors Filter"
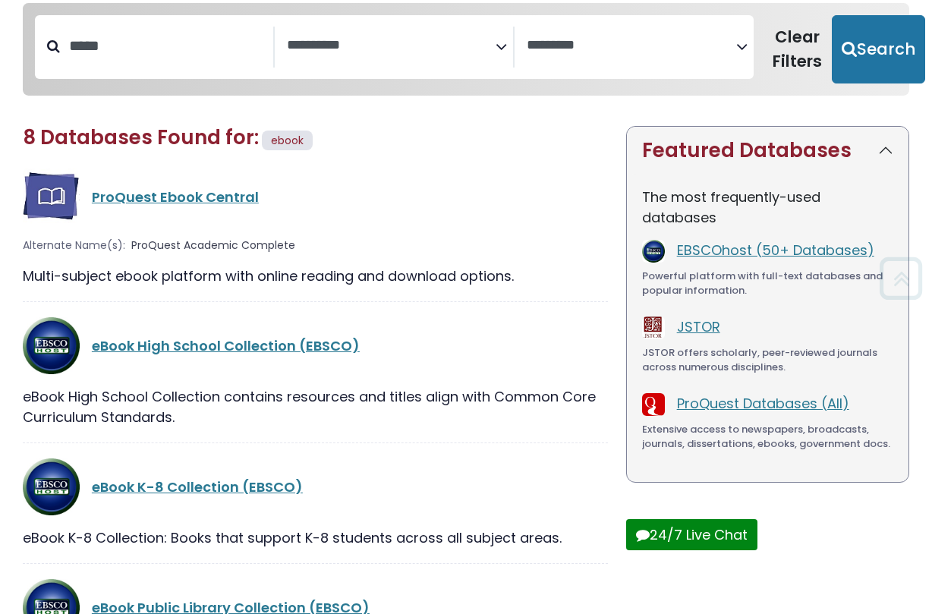
select select "Database Subject Filter"
select select "Database Vendors Filter"
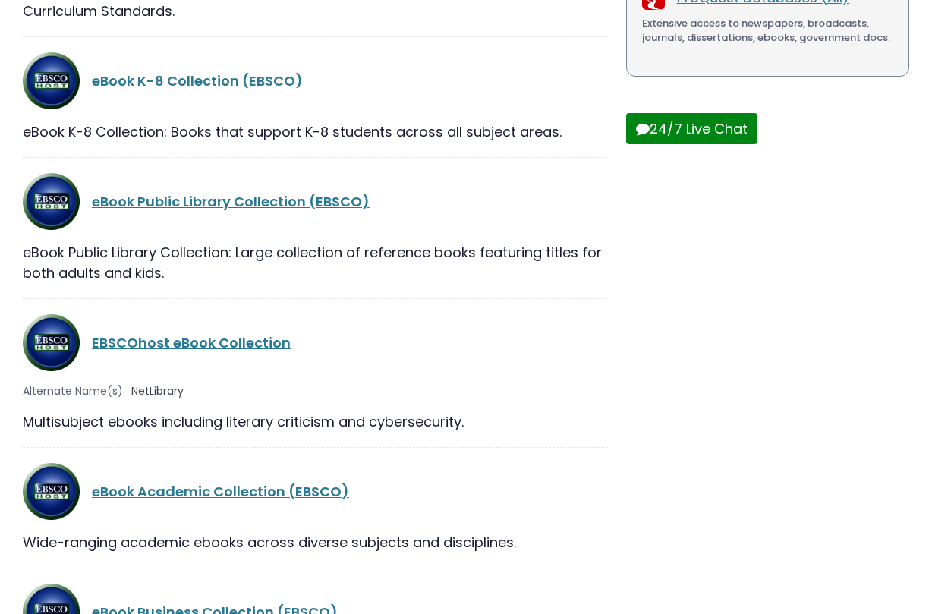
select select "Database Subject Filter"
select select "Database Vendors Filter"
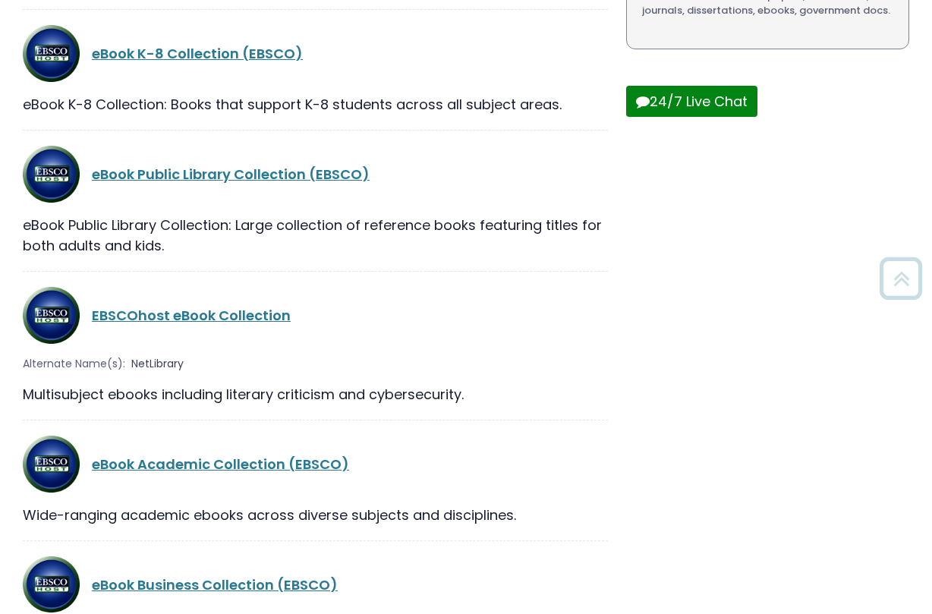
scroll to position [581, 0]
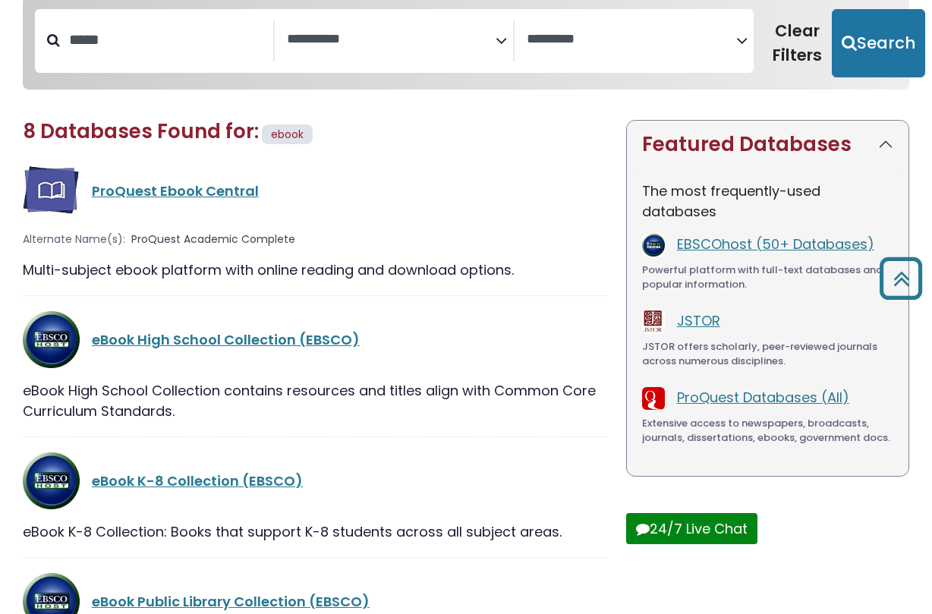
select select "Database Subject Filter"
select select "Database Vendors Filter"
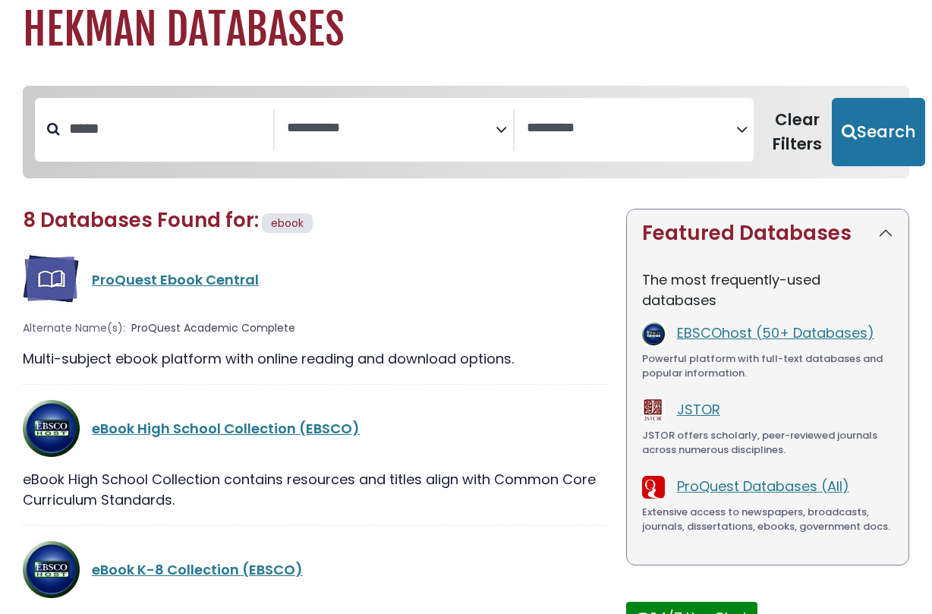
scroll to position [0, 0]
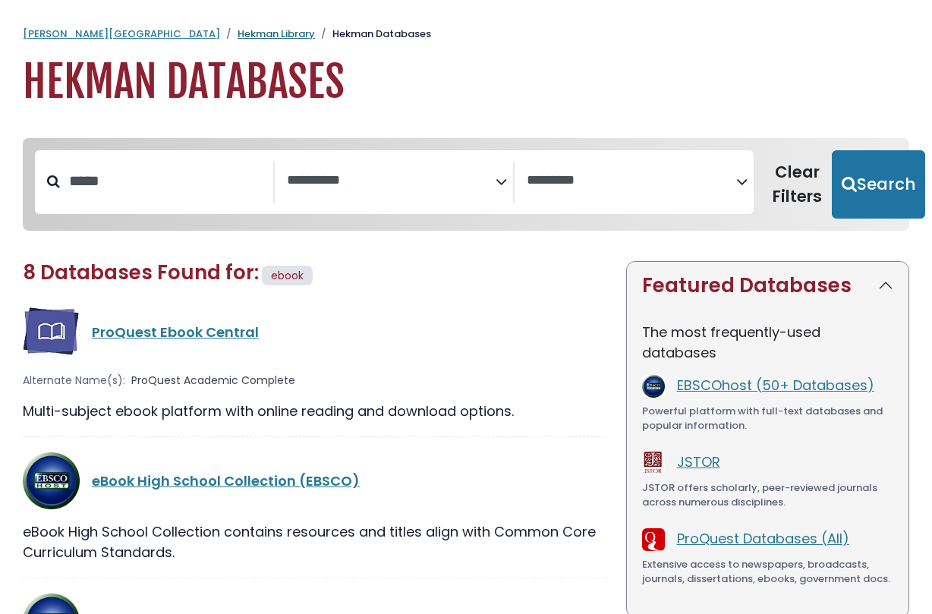
click at [238, 33] on link "Hekman Library" at bounding box center [276, 34] width 77 height 14
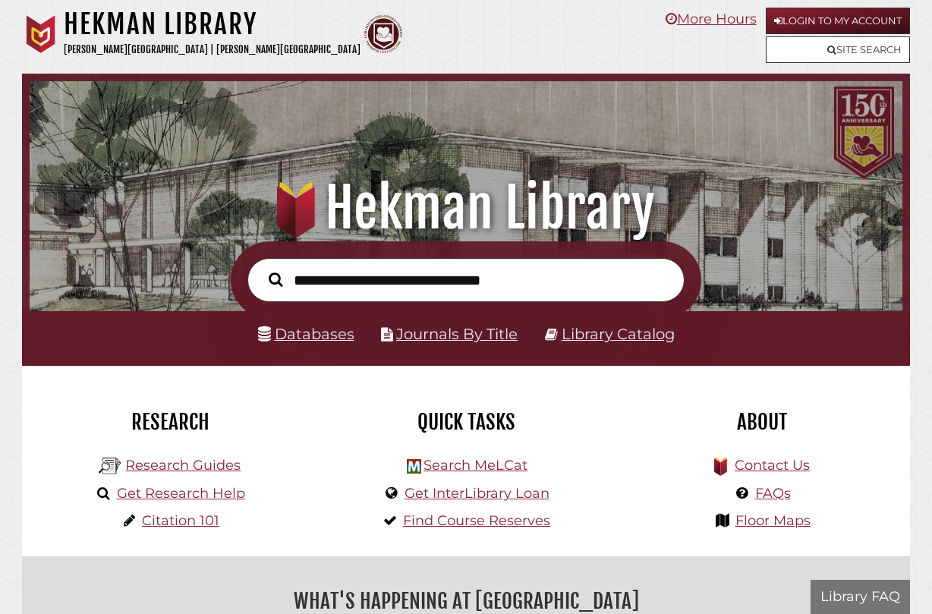
scroll to position [288, 865]
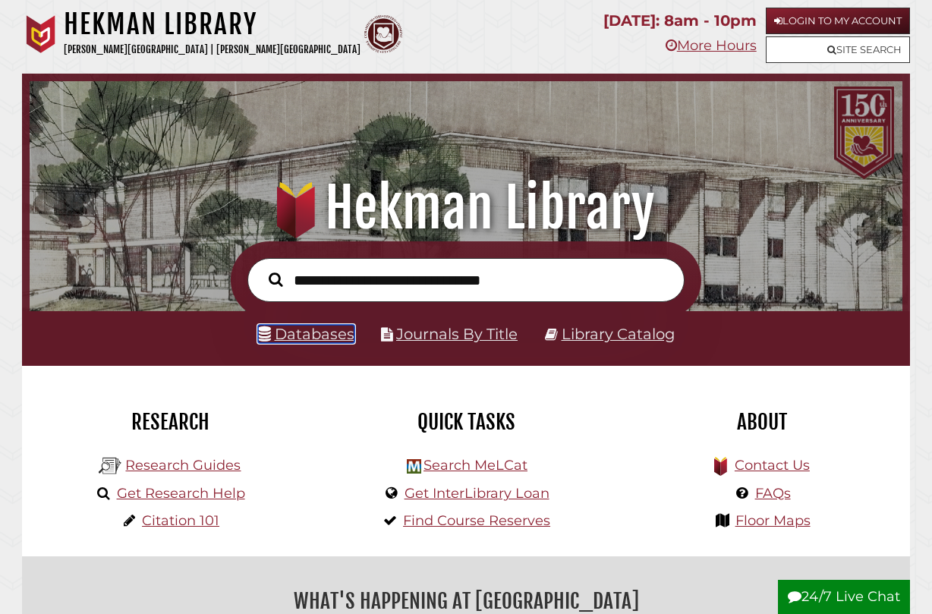
click at [304, 337] on link "Databases" at bounding box center [306, 334] width 96 height 18
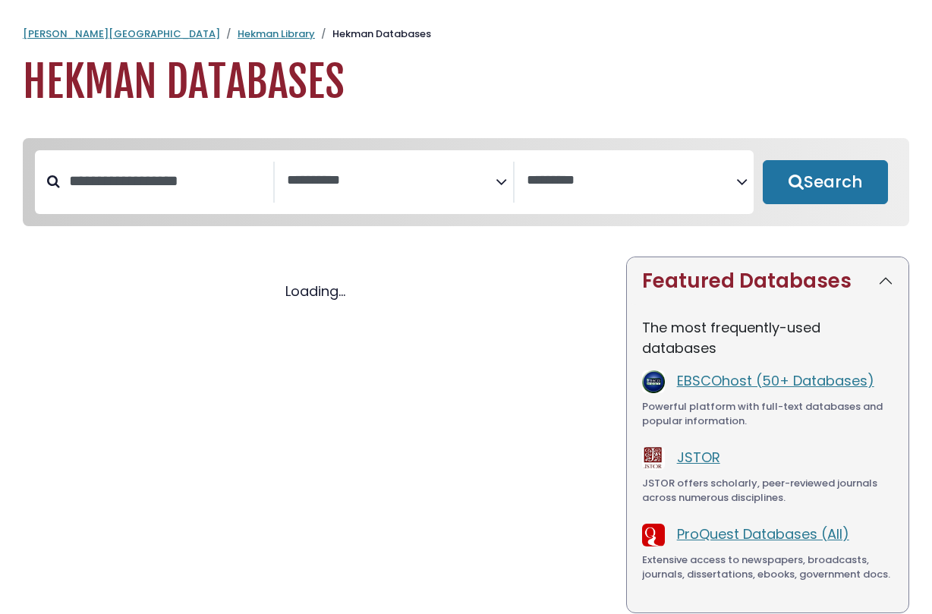
select select "Database Subject Filter"
select select "Database Vendors Filter"
select select "Database Subject Filter"
select select "Database Vendors Filter"
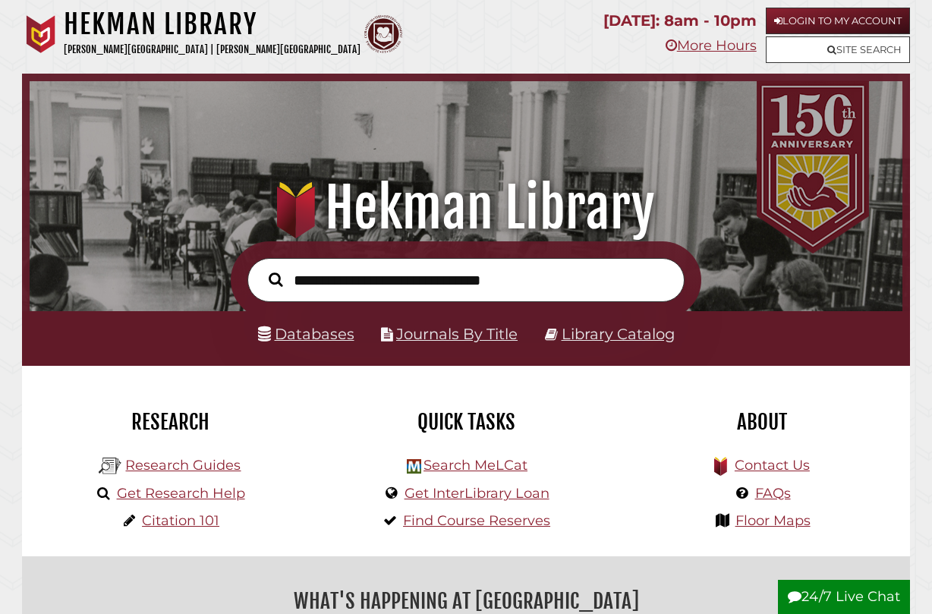
scroll to position [288, 865]
click at [593, 333] on link "Library Catalog" at bounding box center [618, 334] width 113 height 18
